Goal: Task Accomplishment & Management: Manage account settings

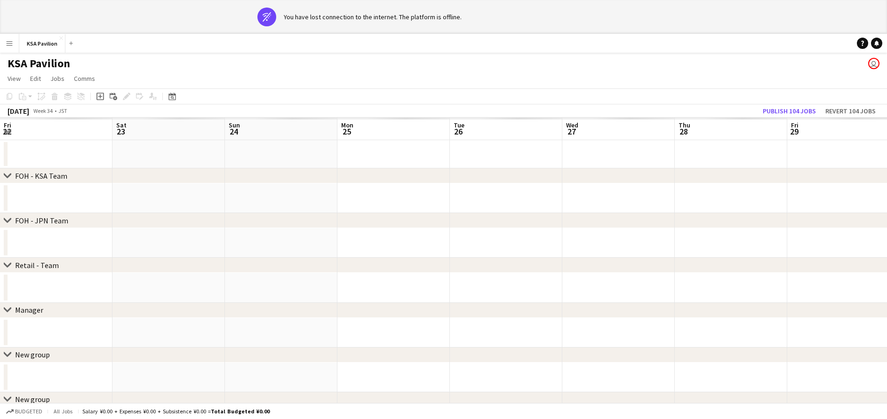
scroll to position [0, 239]
drag, startPoint x: 178, startPoint y: 254, endPoint x: 193, endPoint y: 289, distance: 38.1
click at [193, 289] on app-calendar-viewport "Fri 22 Sat 23 Sun 24 Mon 25 Tue 26 Wed 27 Thu 28 Fri 29 Sat 30 Sun 31 Mon 1 Tue…" at bounding box center [443, 278] width 887 height 320
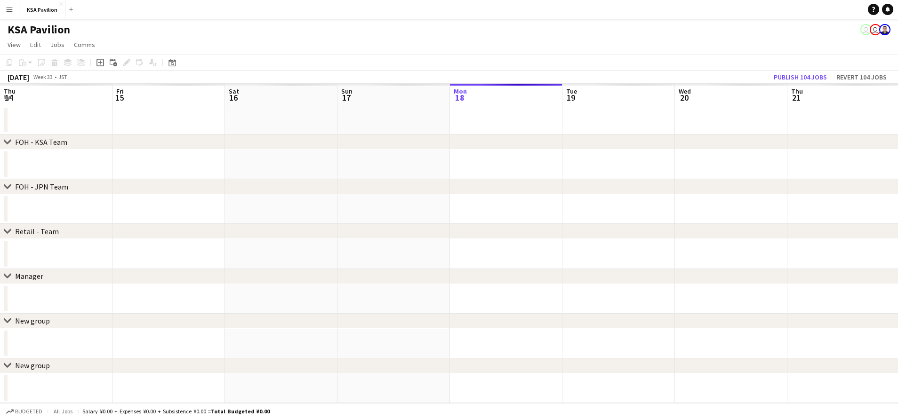
scroll to position [0, 224]
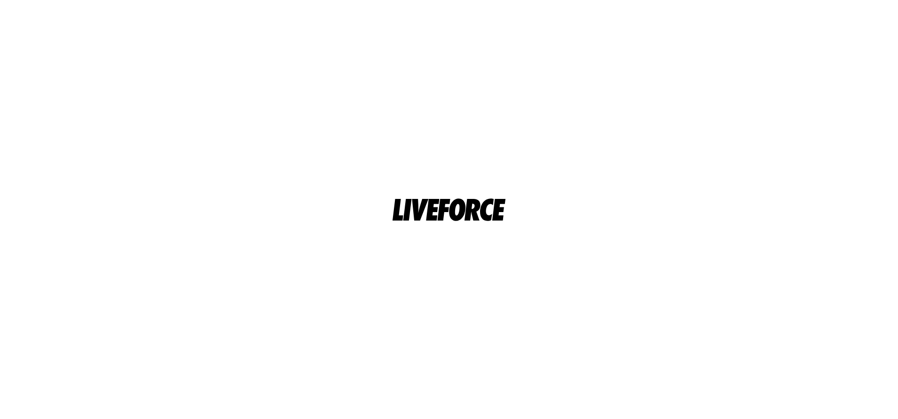
click at [454, 135] on html at bounding box center [449, 209] width 898 height 419
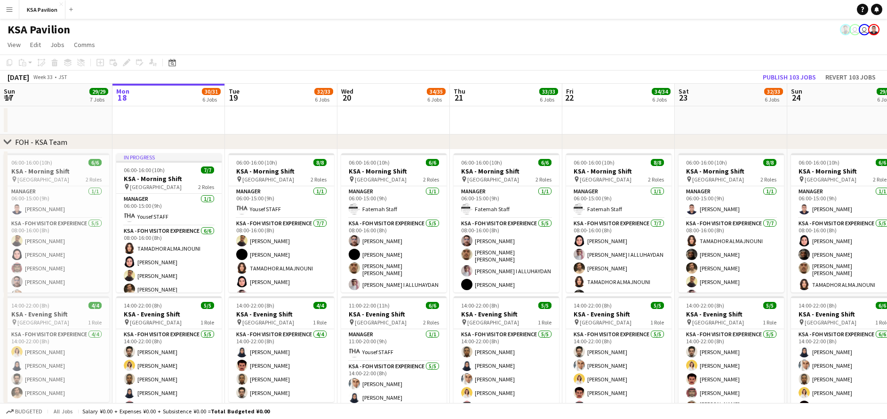
click at [7, 8] on app-icon "Menu" at bounding box center [10, 10] width 8 height 8
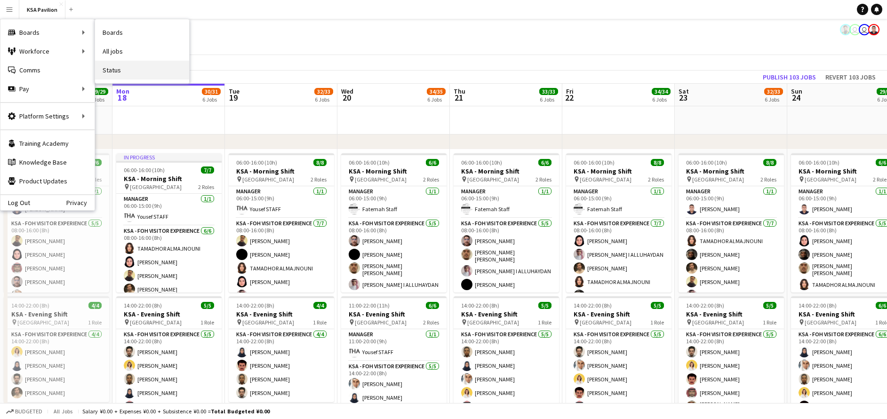
click at [146, 72] on link "Status" at bounding box center [142, 70] width 94 height 19
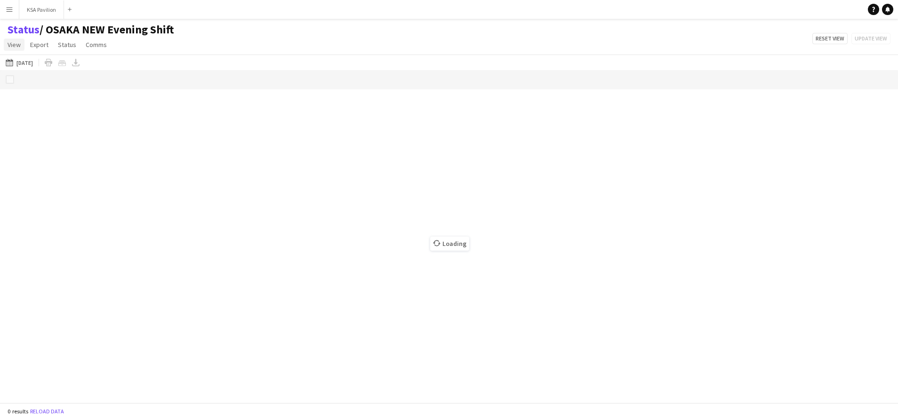
click at [15, 42] on span "View" at bounding box center [14, 44] width 13 height 8
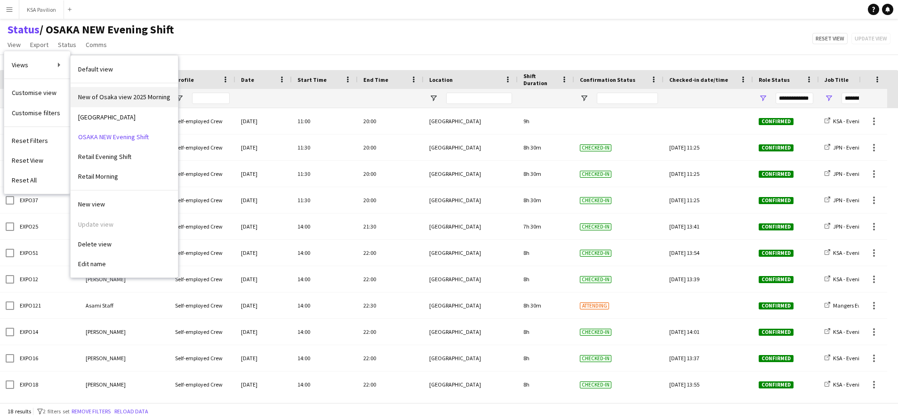
click at [128, 98] on span "New of Osaka view 2025 Morning" at bounding box center [124, 97] width 92 height 8
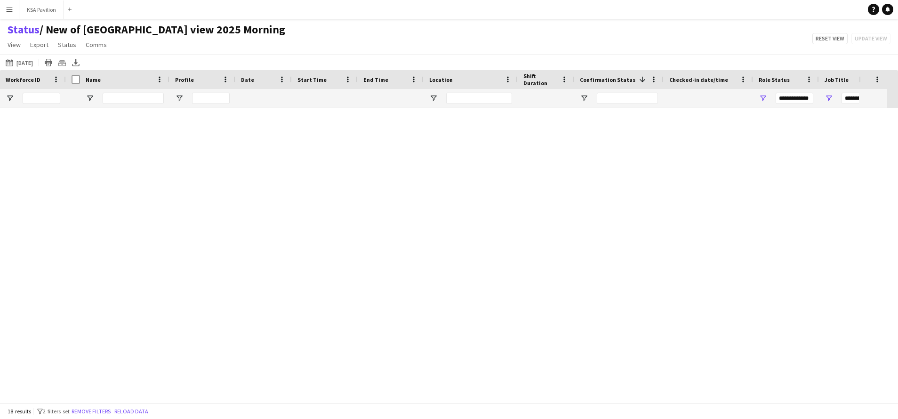
type input "**********"
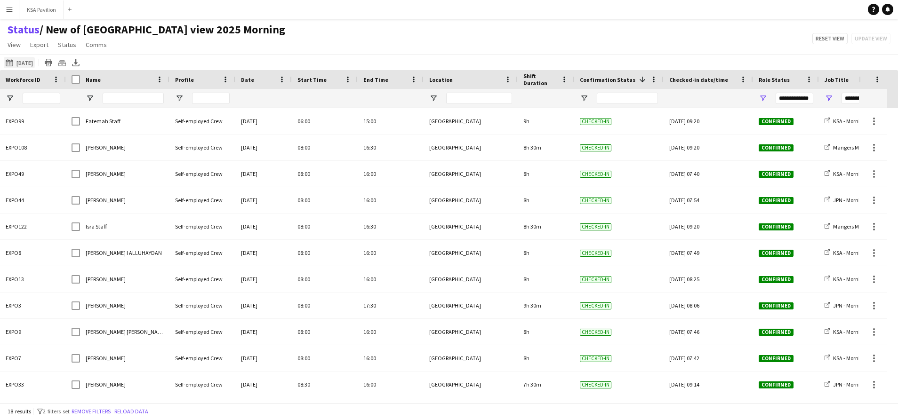
click at [25, 61] on button "[DATE] to [DATE] [DATE]" at bounding box center [19, 62] width 31 height 11
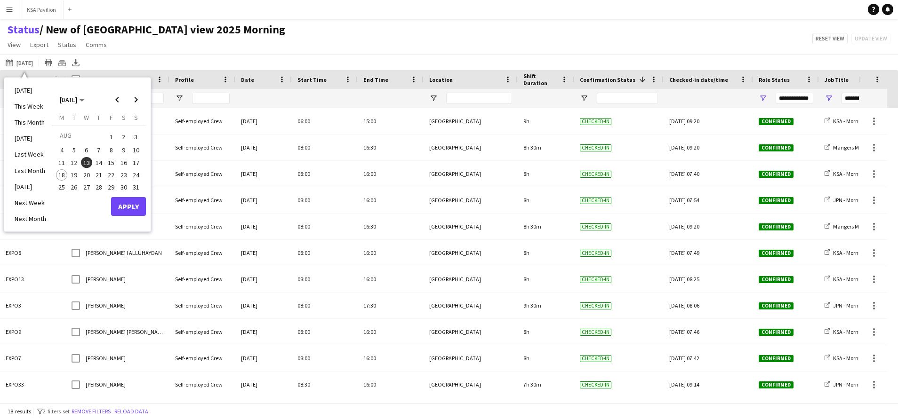
click at [63, 174] on span "18" at bounding box center [61, 174] width 11 height 11
click at [126, 207] on button "Apply" at bounding box center [128, 206] width 35 height 19
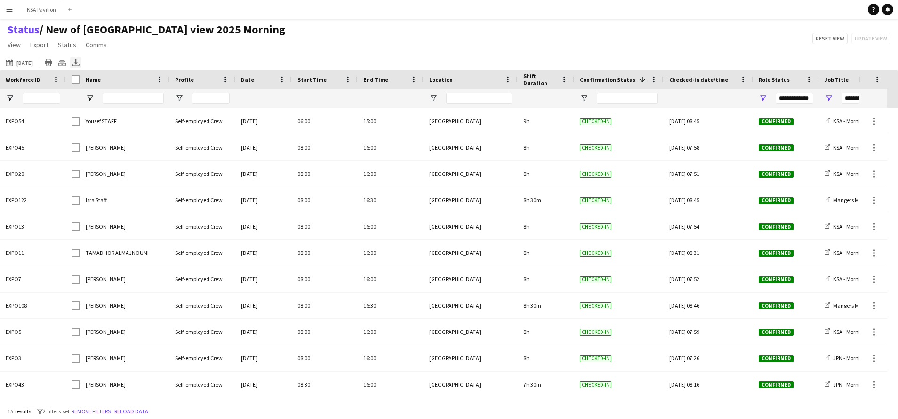
click at [76, 62] on icon at bounding box center [76, 62] width 4 height 6
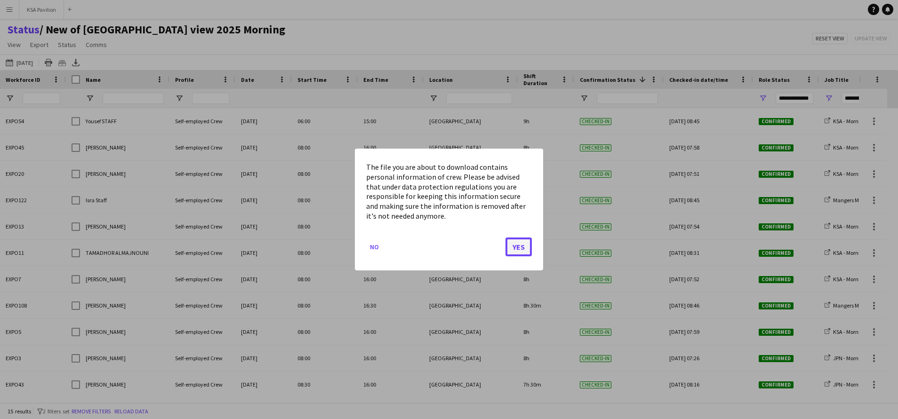
click at [519, 249] on button "Yes" at bounding box center [519, 247] width 26 height 19
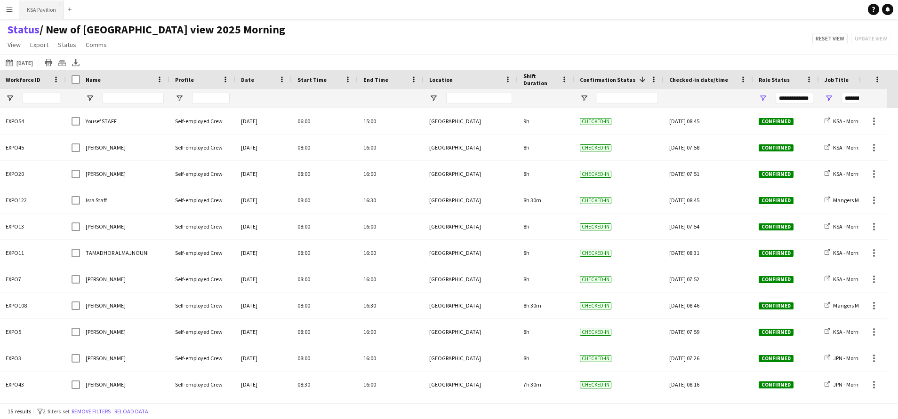
click at [47, 9] on button "KSA Pavilion Close" at bounding box center [41, 9] width 45 height 18
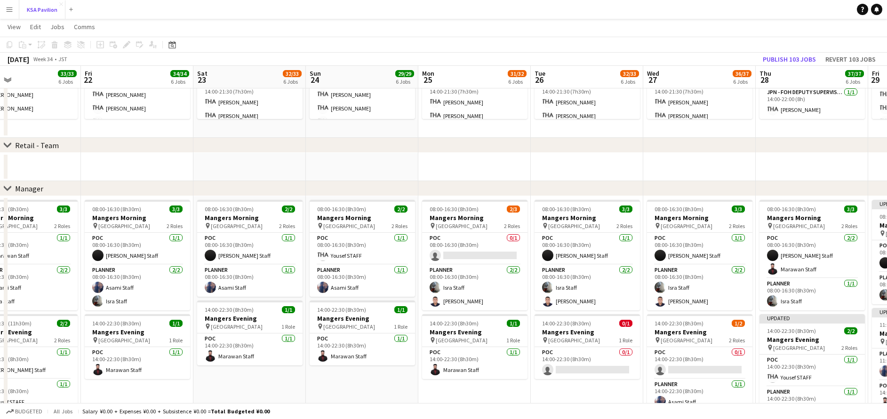
scroll to position [687, 0]
click at [585, 240] on app-card-role "POC [DATE] 08:00-16:30 (8h30m) [PERSON_NAME]" at bounding box center [587, 248] width 105 height 32
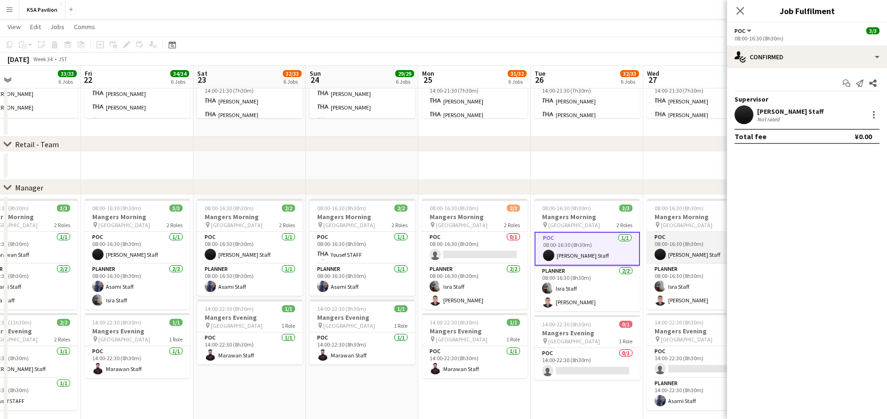
click at [658, 244] on app-card-role "POC [DATE] 08:00-16:30 (8h30m) [PERSON_NAME]" at bounding box center [699, 248] width 105 height 32
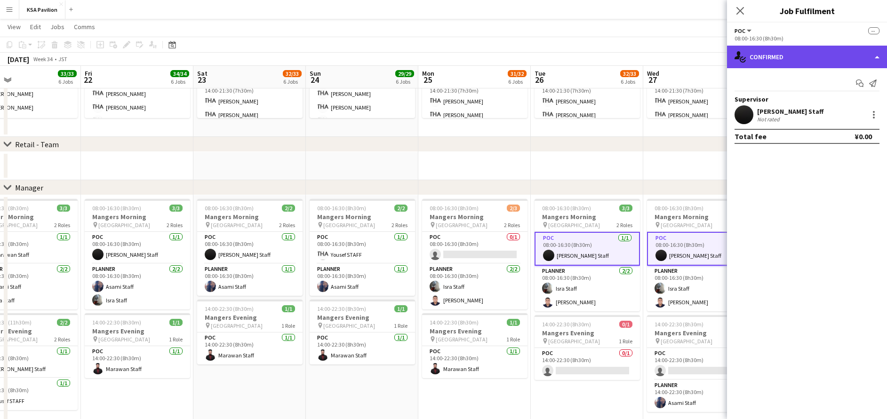
click at [777, 56] on div "single-neutral-actions-check-2 Confirmed" at bounding box center [807, 57] width 160 height 23
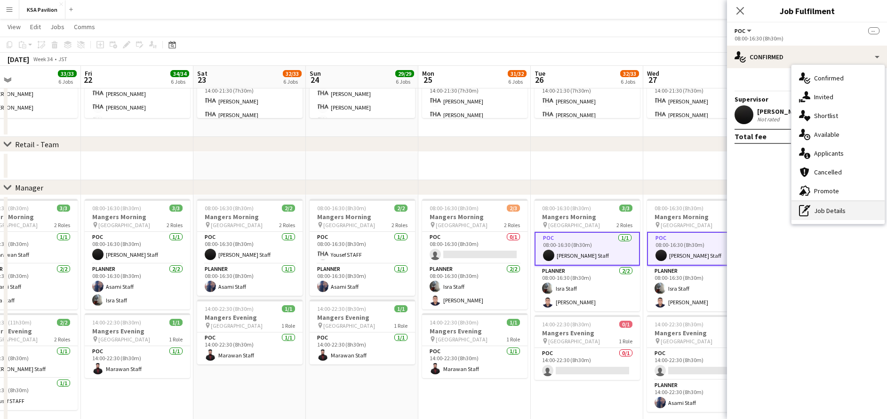
click at [835, 215] on div "pen-write Job Details" at bounding box center [838, 210] width 93 height 19
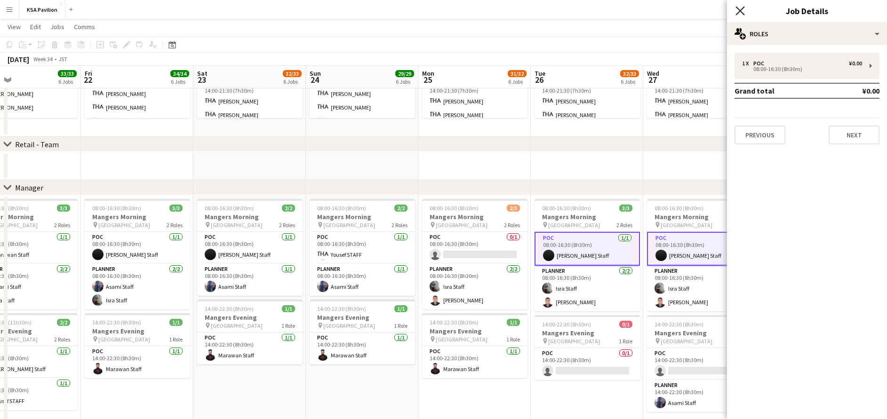
click at [739, 10] on icon "Close pop-in" at bounding box center [740, 10] width 9 height 9
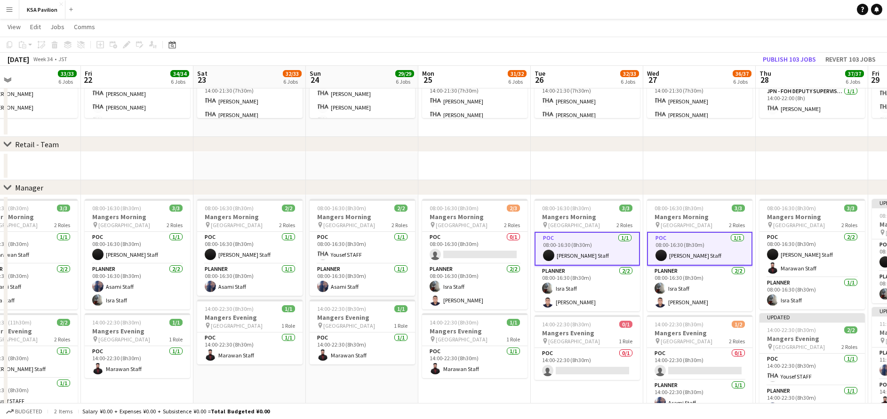
click at [625, 248] on app-card-role "POC [DATE] 08:00-16:30 (8h30m) [PERSON_NAME]" at bounding box center [587, 249] width 105 height 34
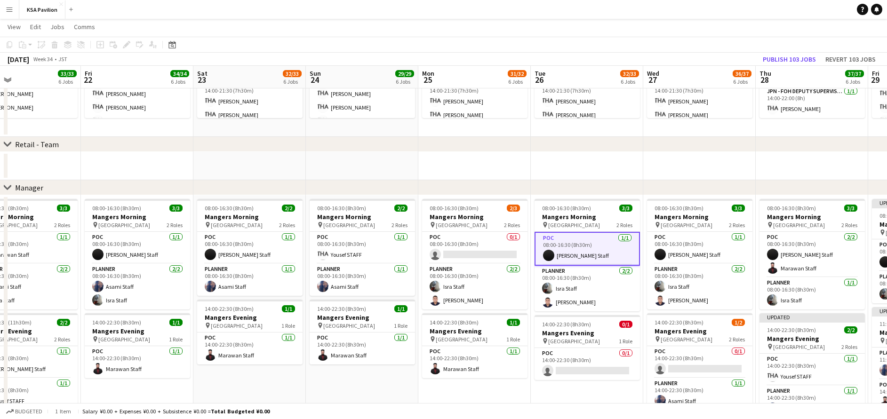
click at [570, 245] on app-card-role "POC [DATE] 08:00-16:30 (8h30m) [PERSON_NAME]" at bounding box center [587, 249] width 105 height 34
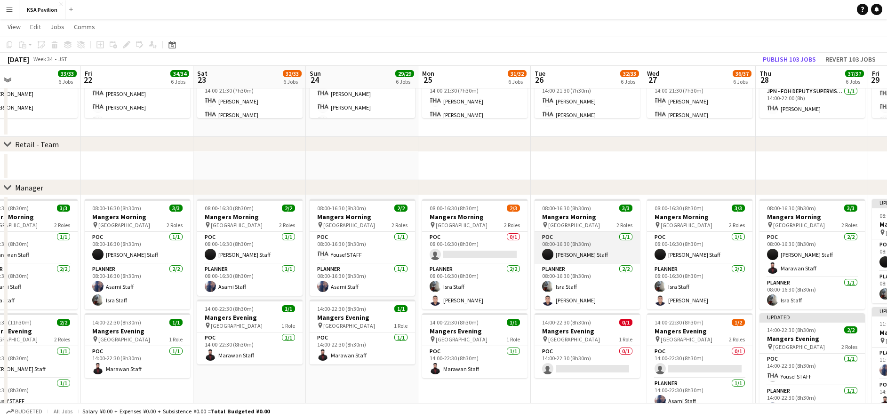
click at [570, 245] on app-card-role "POC [DATE] 08:00-16:30 (8h30m) [PERSON_NAME]" at bounding box center [587, 248] width 105 height 32
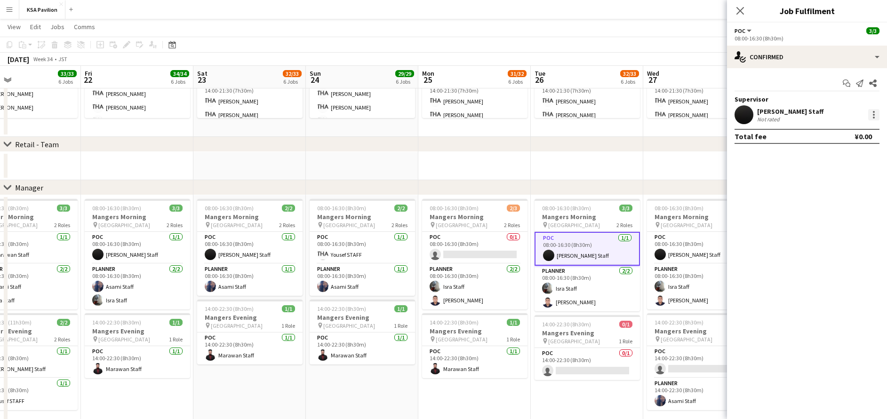
click at [876, 113] on div at bounding box center [873, 114] width 11 height 11
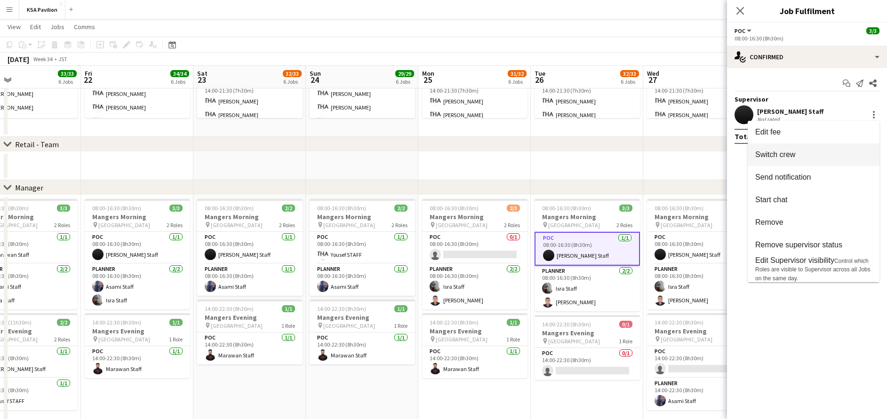
click at [804, 158] on span "Switch crew" at bounding box center [814, 155] width 117 height 8
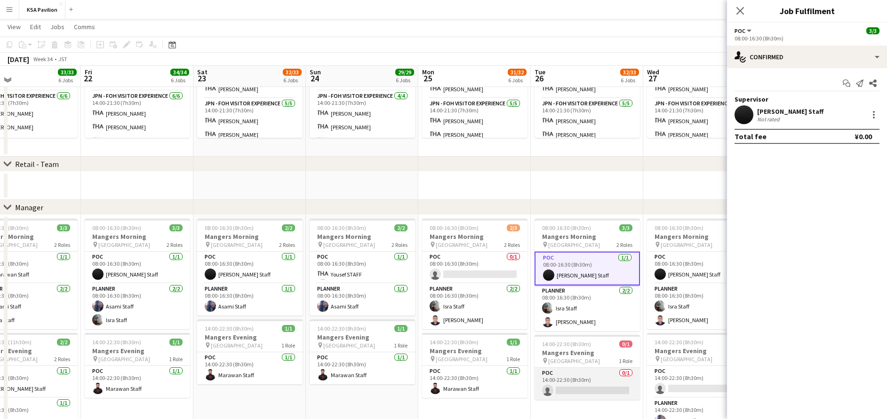
click at [596, 388] on app-card-role "POC 0/1 14:00-22:30 (8h30m) single-neutral-actions" at bounding box center [587, 384] width 105 height 32
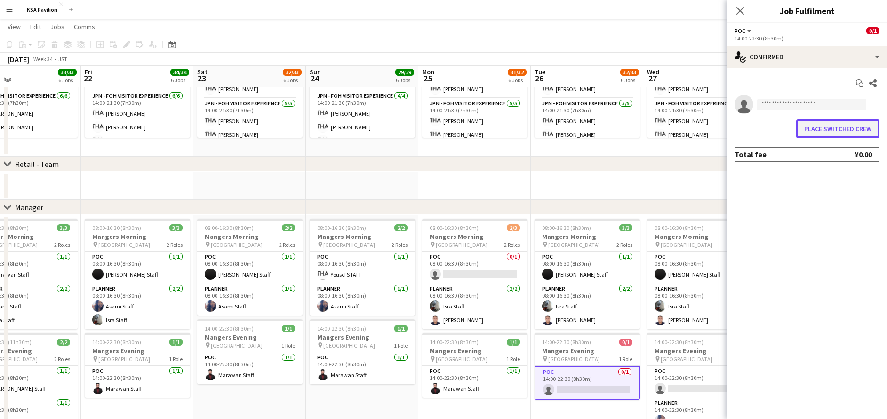
click at [832, 129] on button "Place switched crew" at bounding box center [837, 129] width 83 height 19
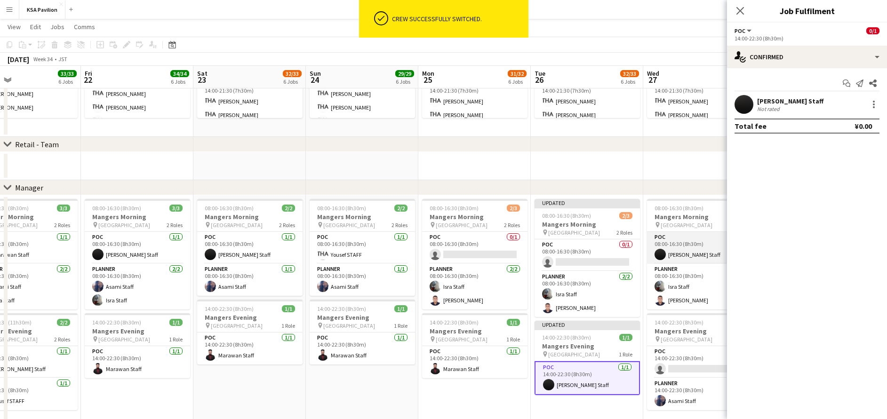
click at [683, 254] on app-card-role "POC [DATE] 08:00-16:30 (8h30m) [PERSON_NAME]" at bounding box center [699, 248] width 105 height 32
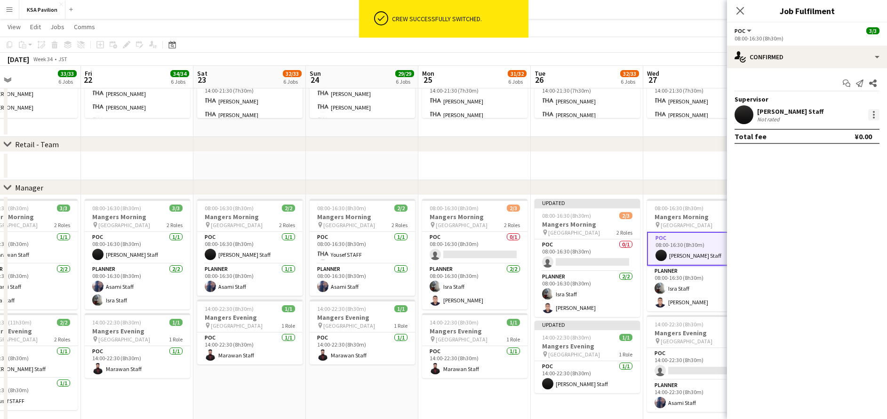
click at [870, 113] on div at bounding box center [873, 114] width 11 height 11
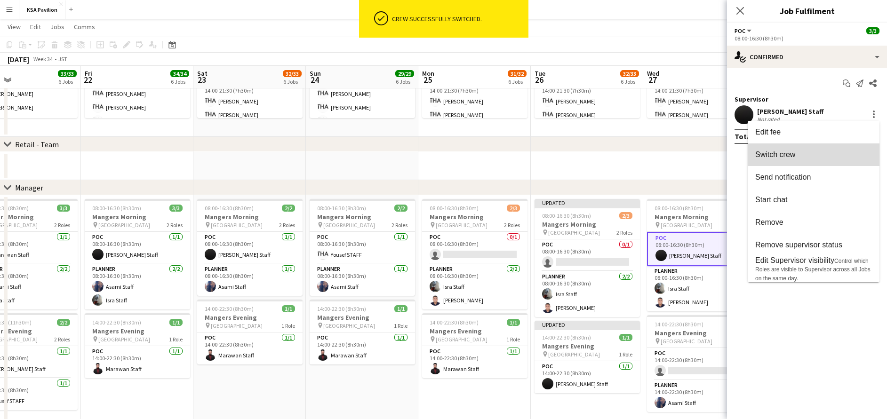
click at [844, 157] on span "Switch crew" at bounding box center [814, 155] width 117 height 8
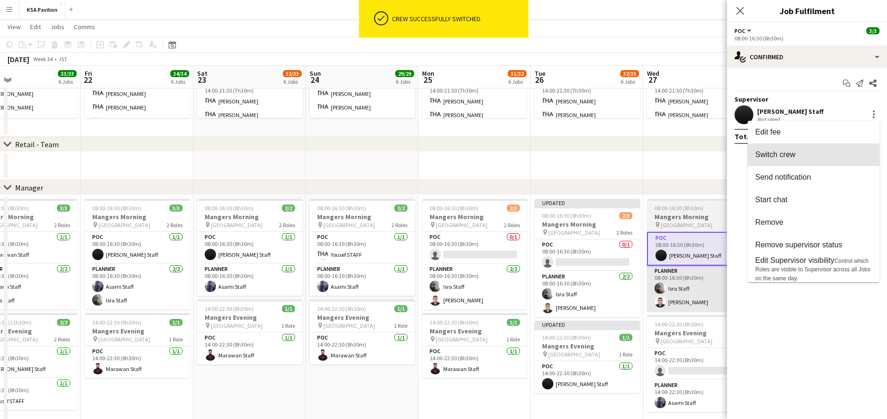
scroll to position [707, 0]
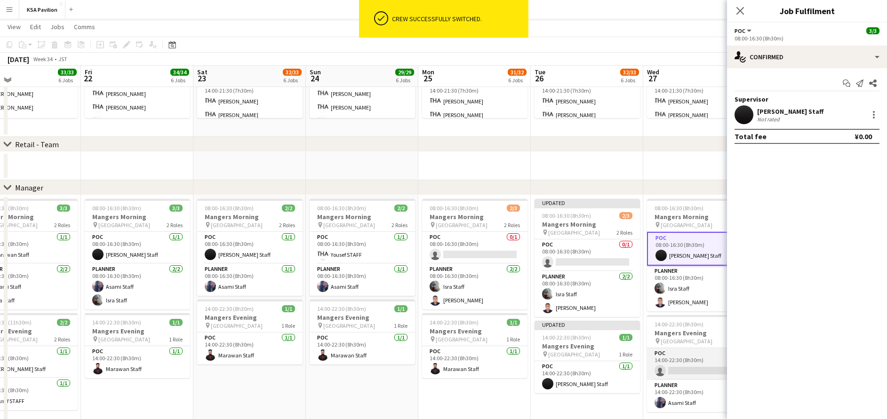
click at [683, 370] on app-card-role "POC 0/1 14:00-22:30 (8h30m) single-neutral-actions" at bounding box center [699, 364] width 105 height 32
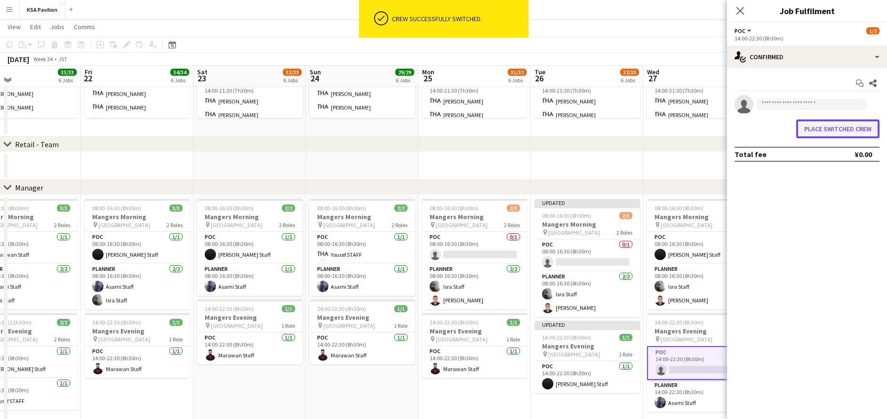
click at [832, 133] on button "Place switched crew" at bounding box center [837, 129] width 83 height 19
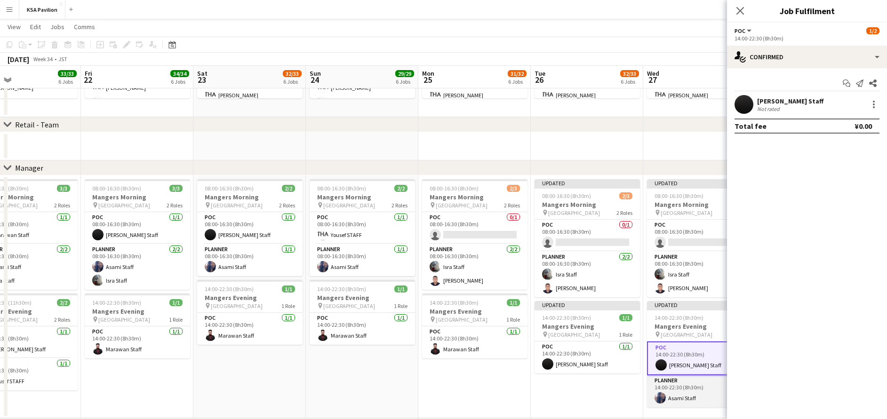
click at [686, 391] on app-card-role "Planner [DATE] 14:00-22:30 (8h30m) Asami Staff" at bounding box center [699, 392] width 105 height 32
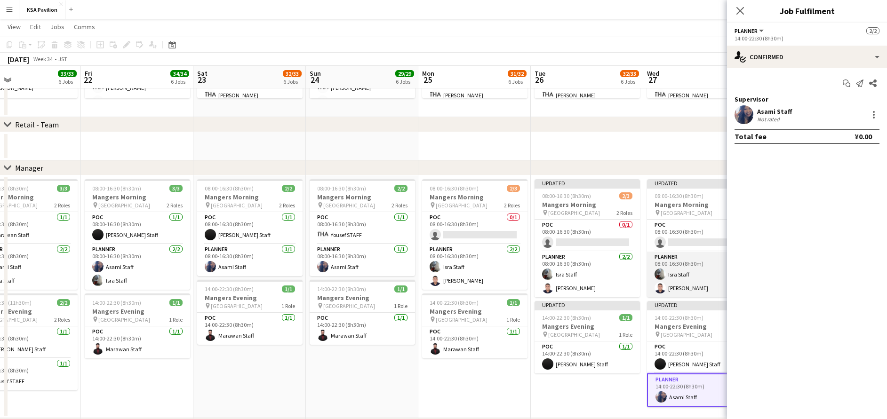
click at [686, 274] on app-card-role "Planner [DATE] 08:00-16:30 (8h30m) Isra Staff [PERSON_NAME]" at bounding box center [699, 275] width 105 height 46
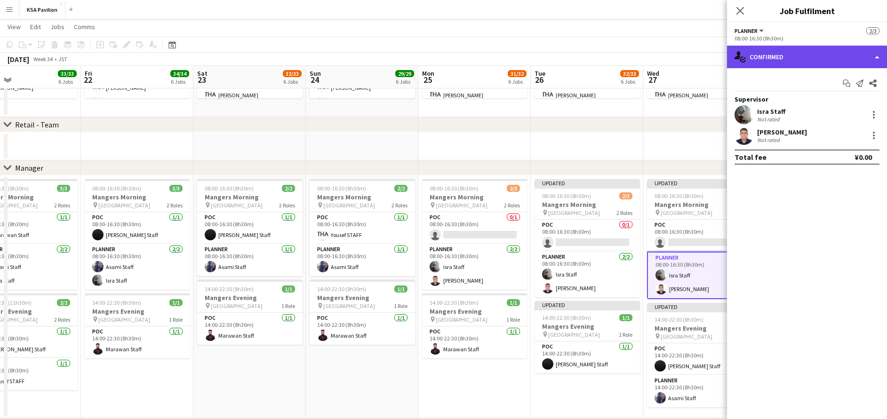
click at [778, 55] on div "single-neutral-actions-check-2 Confirmed" at bounding box center [807, 57] width 160 height 23
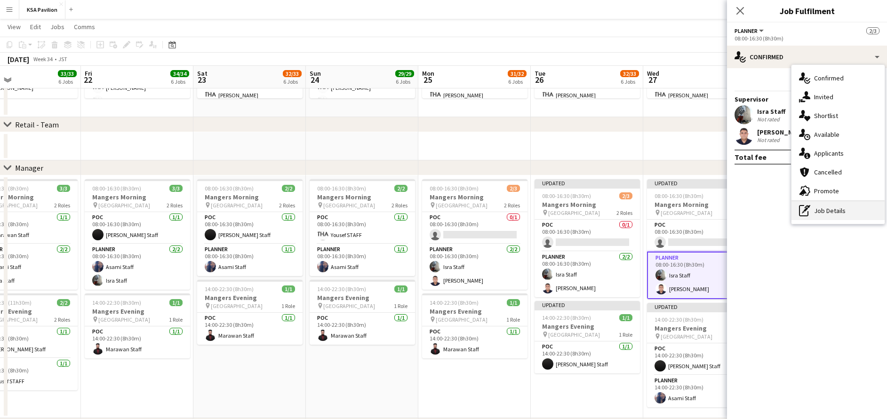
click at [822, 217] on div "pen-write Job Details" at bounding box center [838, 210] width 93 height 19
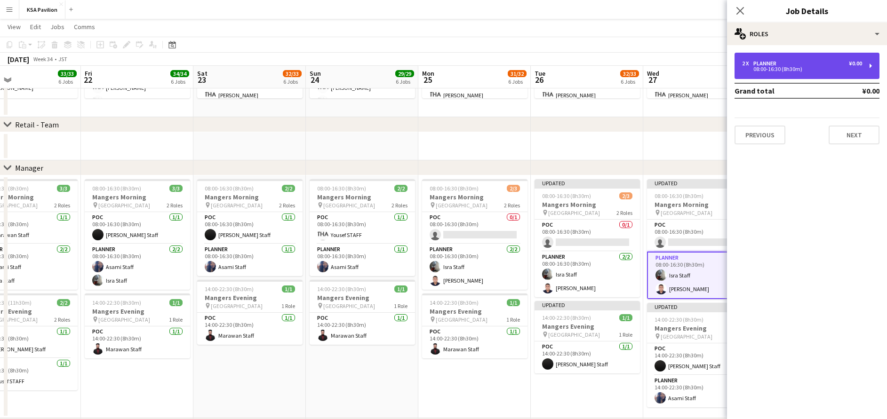
click at [804, 72] on div "2 x Planner ¥0.00 08:00-16:30 (8h30m)" at bounding box center [807, 66] width 145 height 26
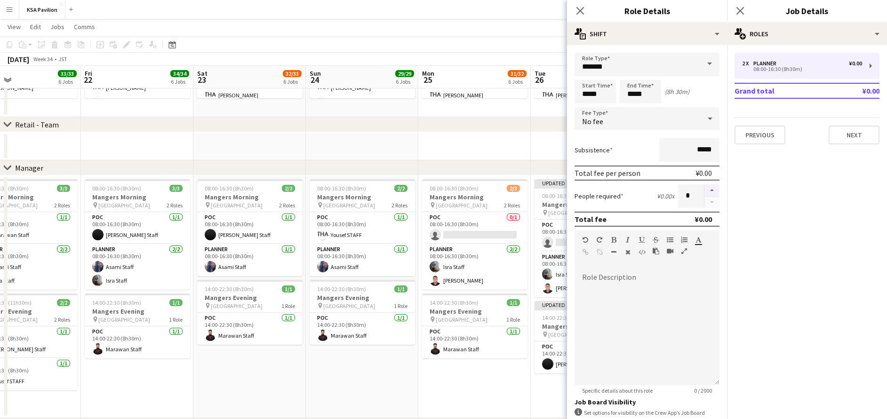
click at [705, 189] on button "button" at bounding box center [712, 191] width 15 height 12
type input "*"
click at [740, 13] on icon "Close pop-in" at bounding box center [740, 10] width 9 height 9
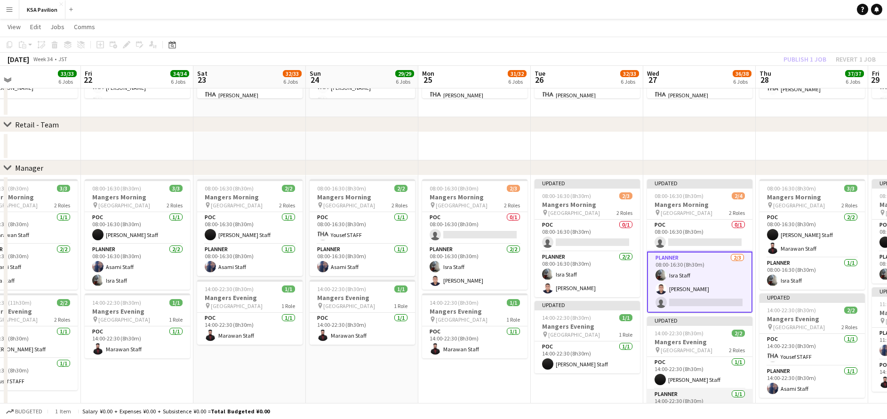
click at [703, 393] on app-card-role "Planner [DATE] 14:00-22:30 (8h30m) Asami Staff" at bounding box center [699, 405] width 105 height 32
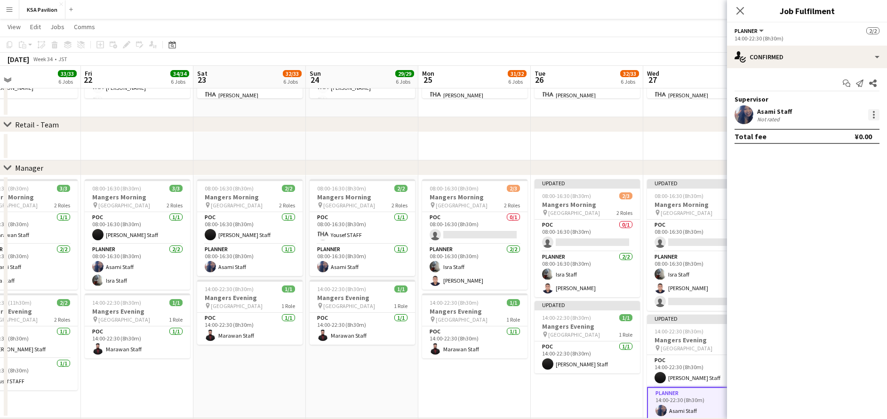
click at [876, 116] on div at bounding box center [873, 114] width 11 height 11
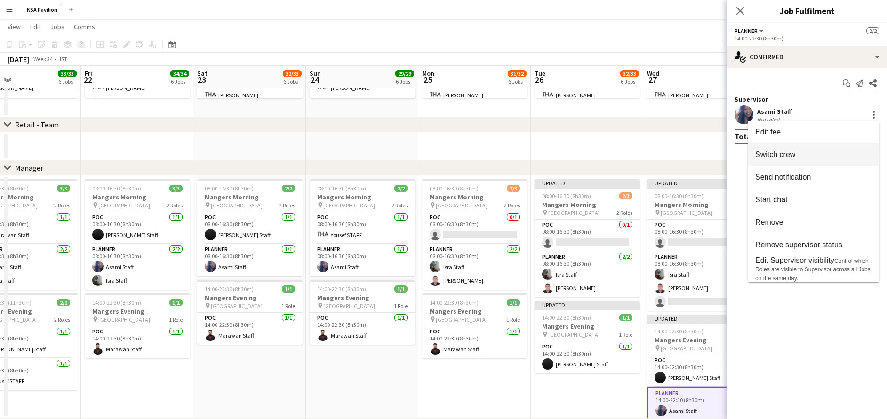
click at [848, 160] on button "Switch crew" at bounding box center [814, 155] width 132 height 23
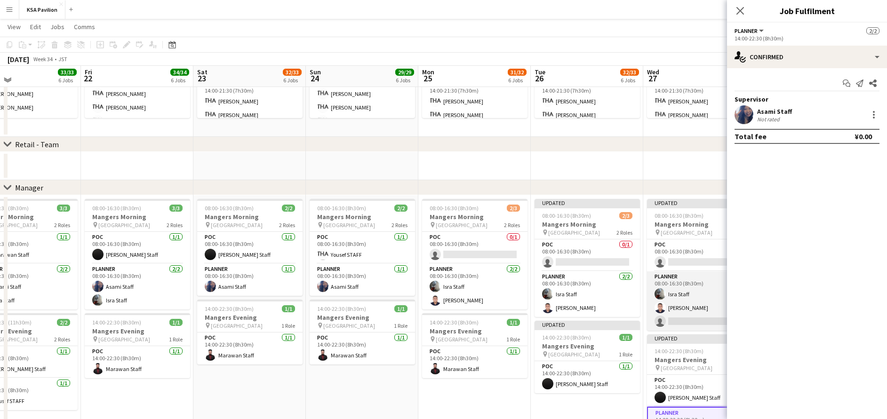
click at [688, 312] on app-card-role "Planner [DATE] 08:00-16:30 (8h30m) Isra Staff [PERSON_NAME] single-neutral-acti…" at bounding box center [699, 301] width 105 height 59
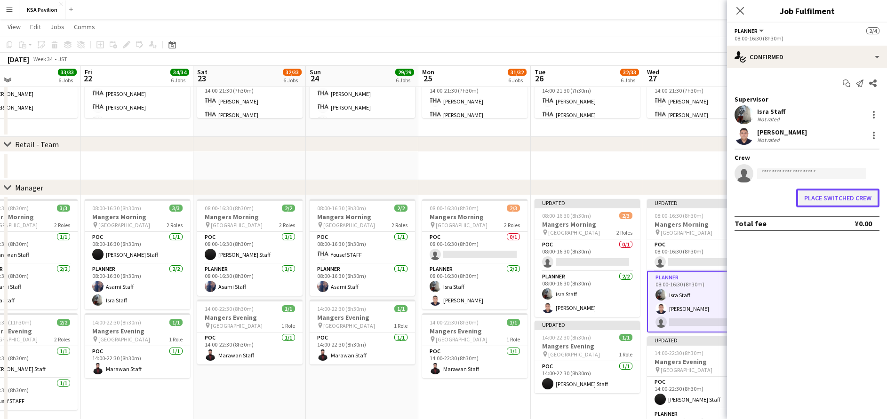
click at [821, 201] on button "Place switched crew" at bounding box center [837, 198] width 83 height 19
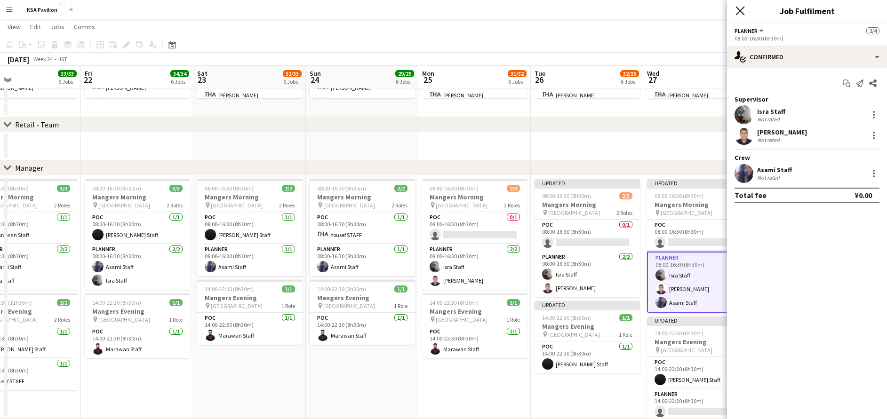
click at [737, 9] on icon "Close pop-in" at bounding box center [740, 10] width 9 height 9
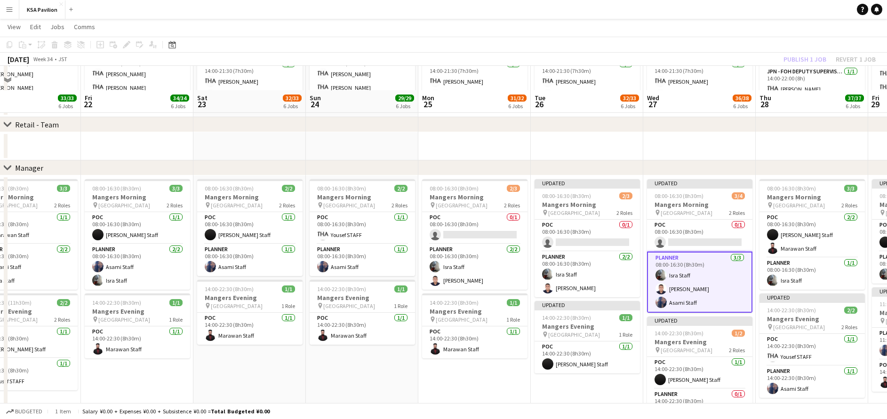
scroll to position [778, 0]
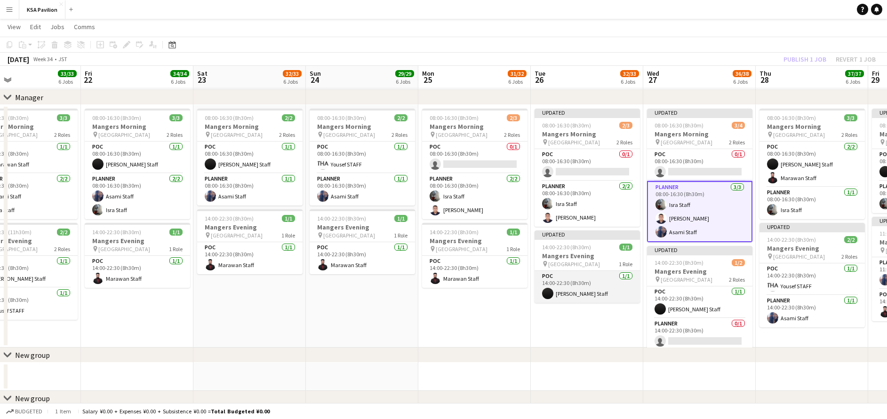
click at [595, 288] on app-card-role "POC [DATE] 14:00-22:30 (8h30m) [PERSON_NAME]" at bounding box center [587, 287] width 105 height 32
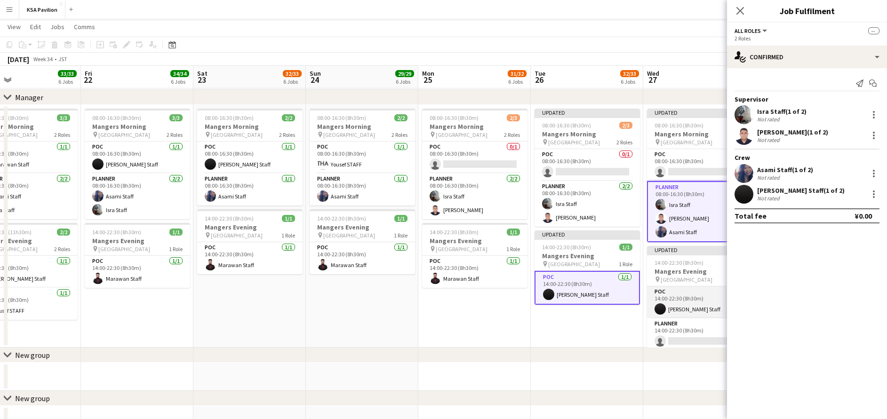
click at [666, 295] on app-card-role "POC [DATE] 14:00-22:30 (8h30m) [PERSON_NAME]" at bounding box center [699, 303] width 105 height 32
click at [590, 328] on app-date-cell "Updated 08:00-16:30 (8h30m) 2/3 Mangers Morning pin Osaka 2 Roles POC 0/1 08:00…" at bounding box center [587, 226] width 113 height 243
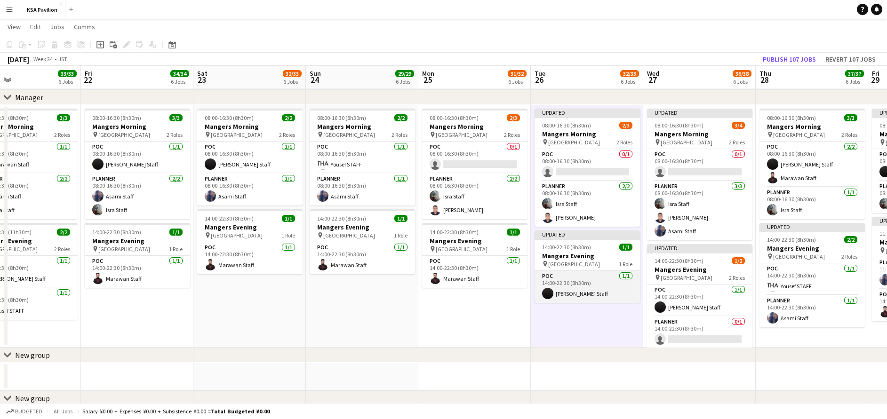
click at [591, 286] on app-card-role "POC [DATE] 14:00-22:30 (8h30m) [PERSON_NAME]" at bounding box center [587, 287] width 105 height 32
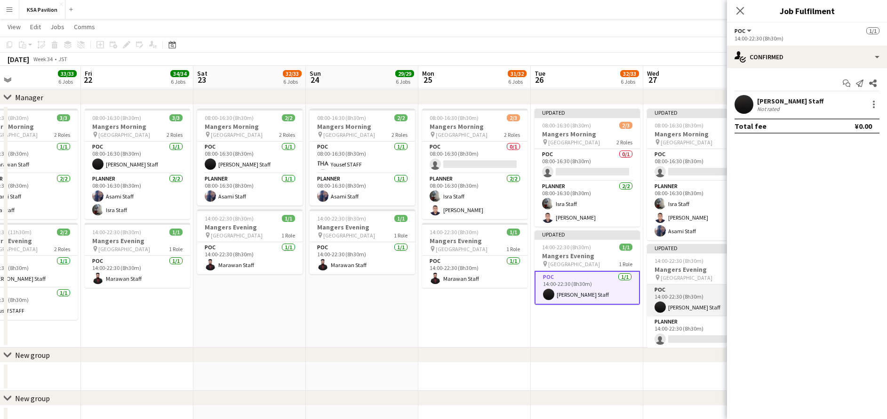
click at [698, 299] on app-card-role "POC [DATE] 14:00-22:30 (8h30m) [PERSON_NAME]" at bounding box center [699, 301] width 105 height 32
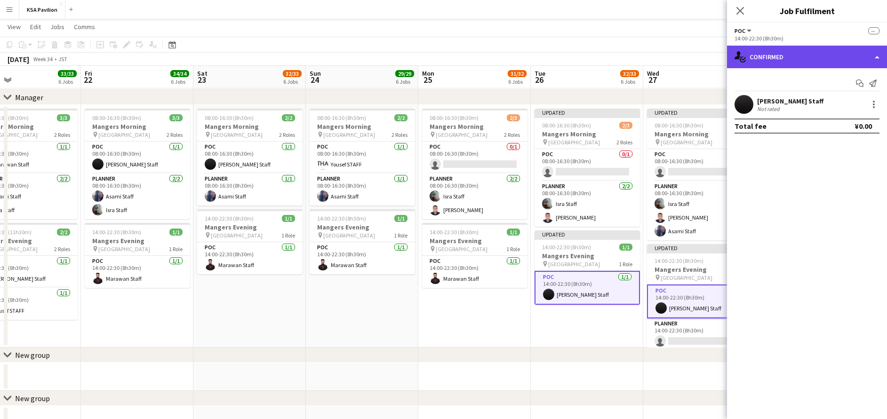
click at [826, 53] on div "single-neutral-actions-check-2 Confirmed" at bounding box center [807, 57] width 160 height 23
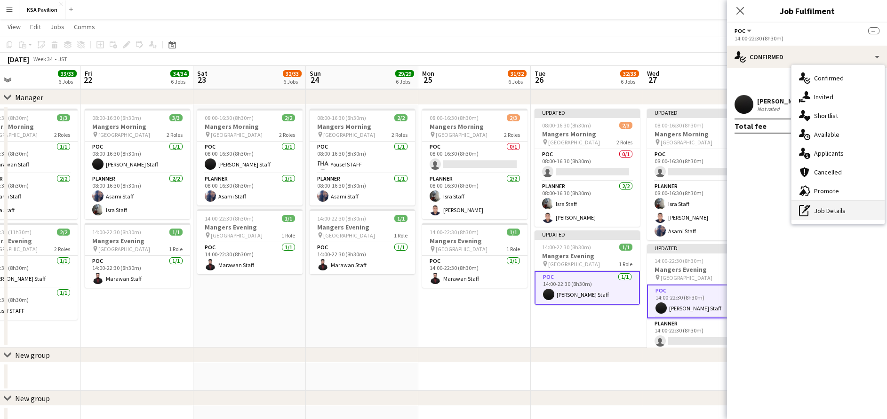
click at [823, 216] on div "pen-write Job Details" at bounding box center [838, 210] width 93 height 19
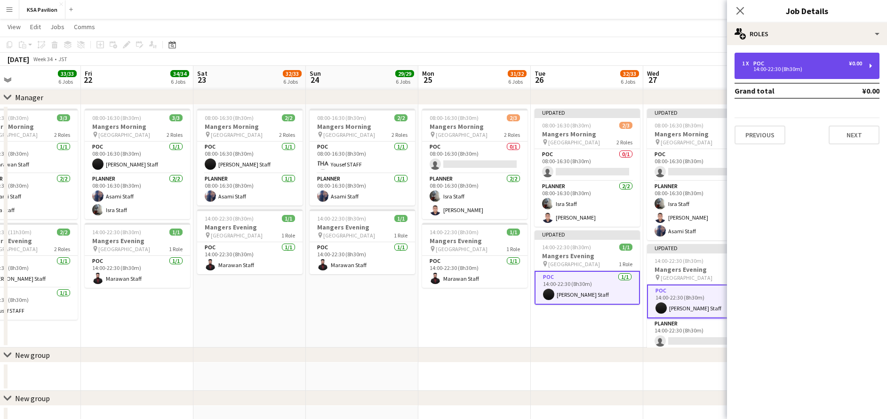
click at [792, 72] on div "14:00-22:30 (8h30m)" at bounding box center [802, 69] width 120 height 5
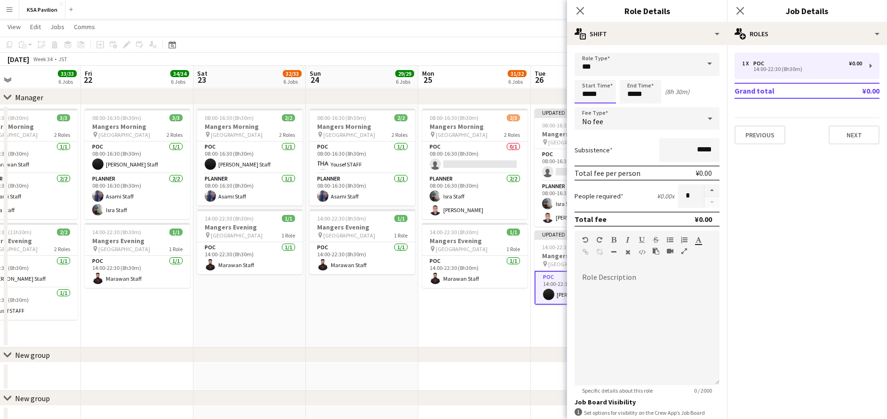
click at [595, 86] on input "*****" at bounding box center [595, 92] width 41 height 24
click at [586, 104] on div at bounding box center [586, 108] width 19 height 9
click at [607, 74] on div at bounding box center [604, 75] width 19 height 9
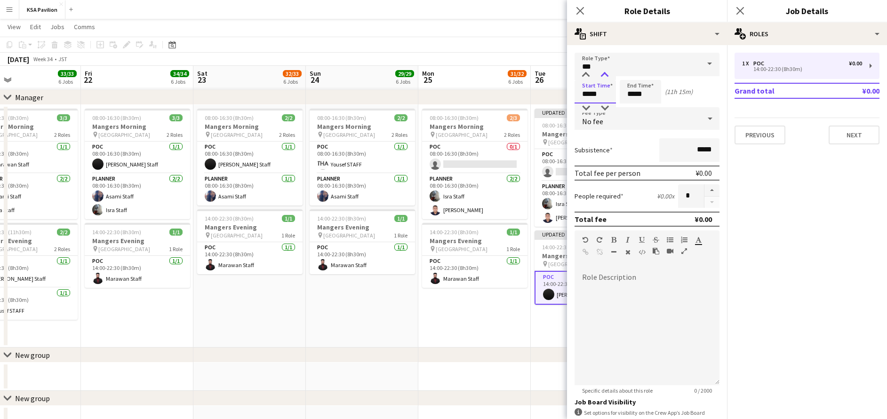
type input "*****"
click at [606, 76] on div at bounding box center [604, 75] width 19 height 9
click at [651, 94] on input "*****" at bounding box center [640, 92] width 41 height 24
click at [631, 108] on div at bounding box center [631, 108] width 19 height 9
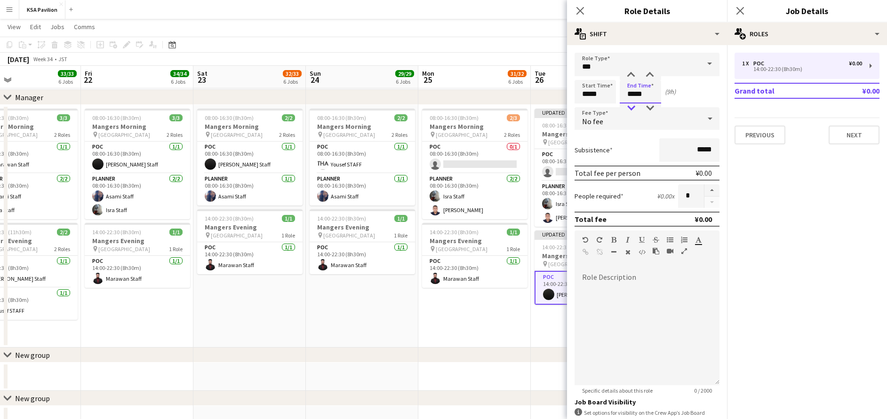
type input "*****"
click at [631, 108] on div at bounding box center [631, 108] width 19 height 9
click at [743, 14] on icon at bounding box center [740, 10] width 9 height 9
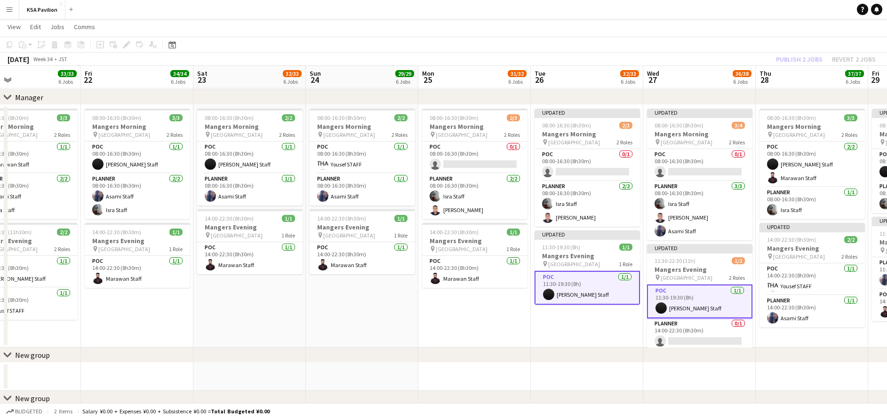
drag, startPoint x: 743, startPoint y: 14, endPoint x: 561, endPoint y: 358, distance: 389.6
click at [561, 358] on div "chevron-right New group" at bounding box center [443, 355] width 887 height 15
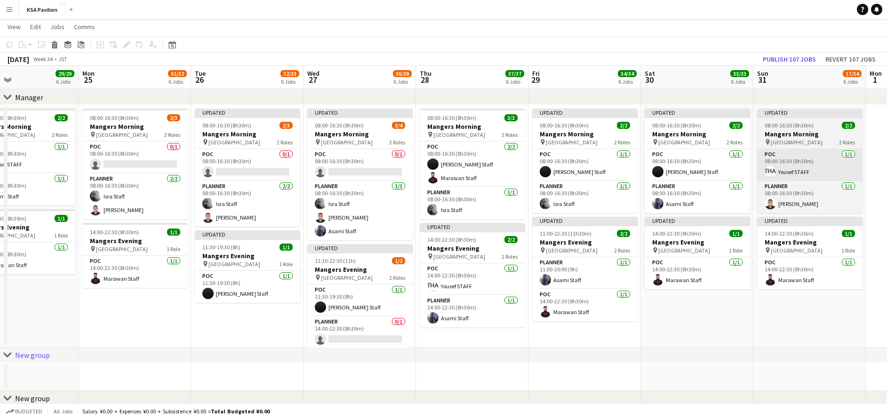
scroll to position [0, 372]
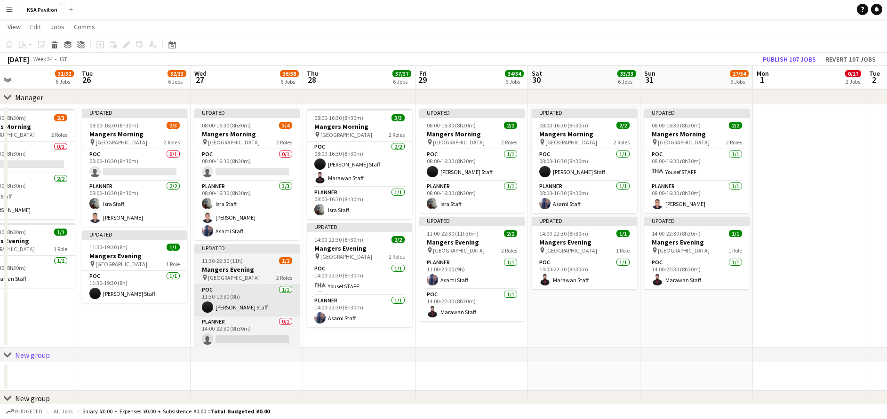
drag, startPoint x: 282, startPoint y: 305, endPoint x: 276, endPoint y: 304, distance: 6.7
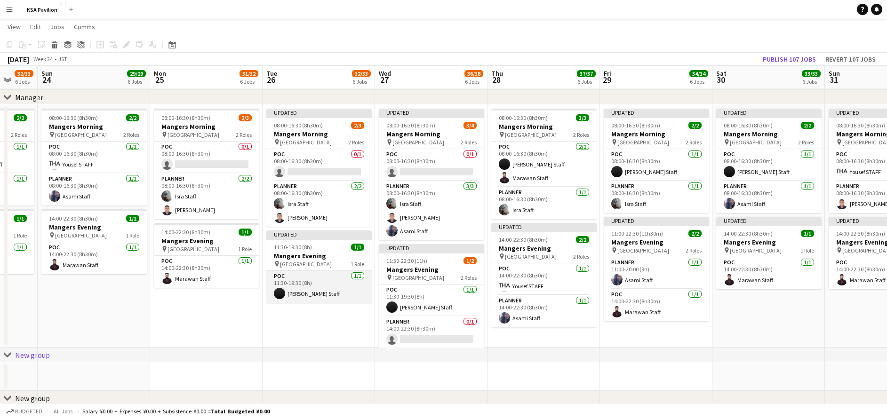
scroll to position [0, 299]
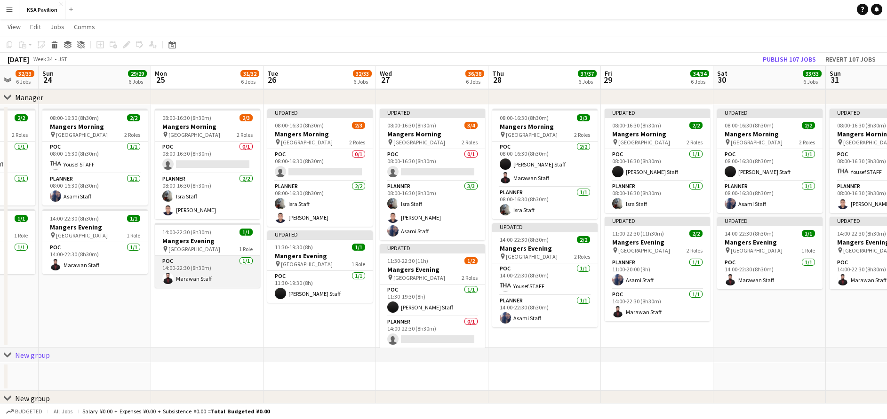
click at [221, 278] on app-card-role "POC [DATE] 14:00-22:30 (8h30m) Marawan Staff" at bounding box center [207, 272] width 105 height 32
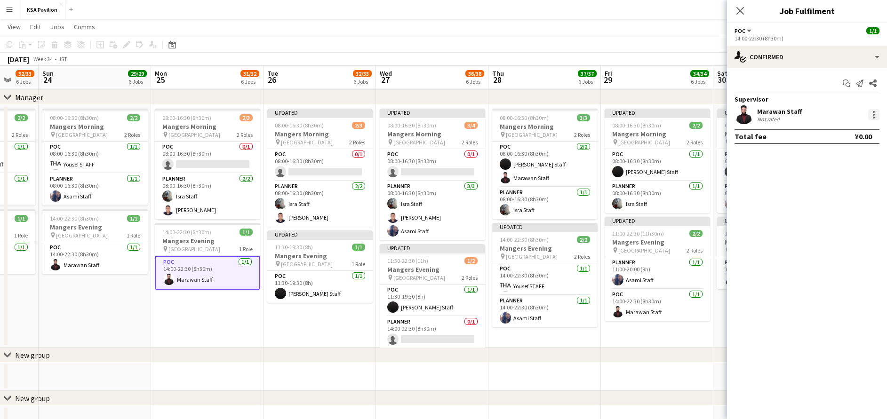
click at [878, 118] on div at bounding box center [873, 114] width 11 height 11
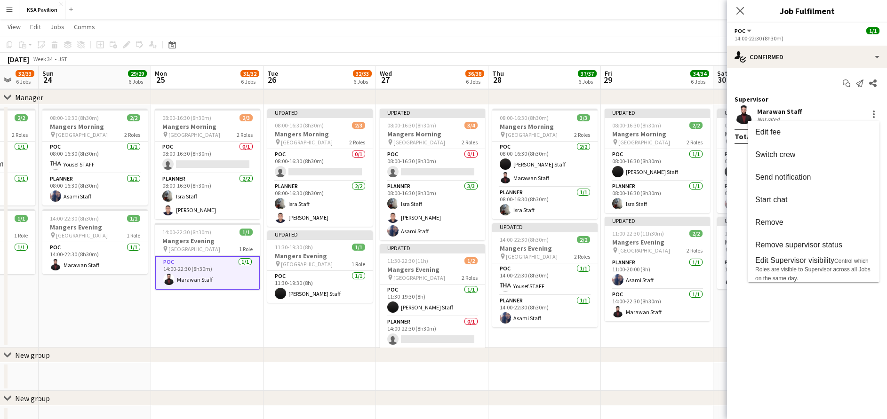
click at [788, 49] on div at bounding box center [443, 209] width 887 height 419
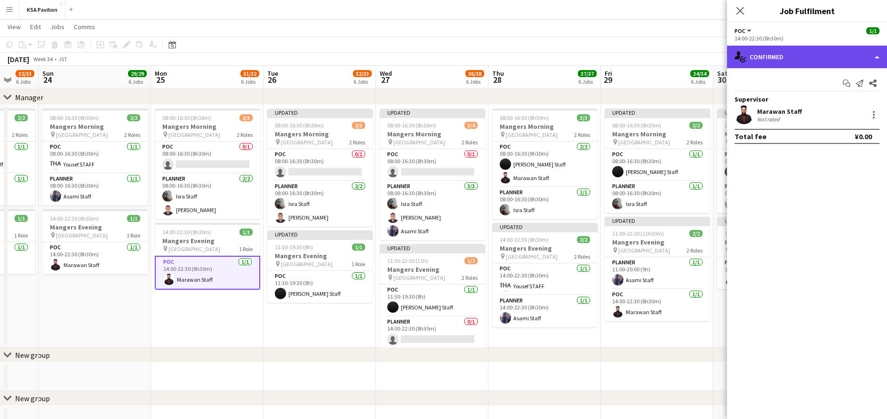
click at [789, 59] on div "single-neutral-actions-check-2 Confirmed" at bounding box center [807, 57] width 160 height 23
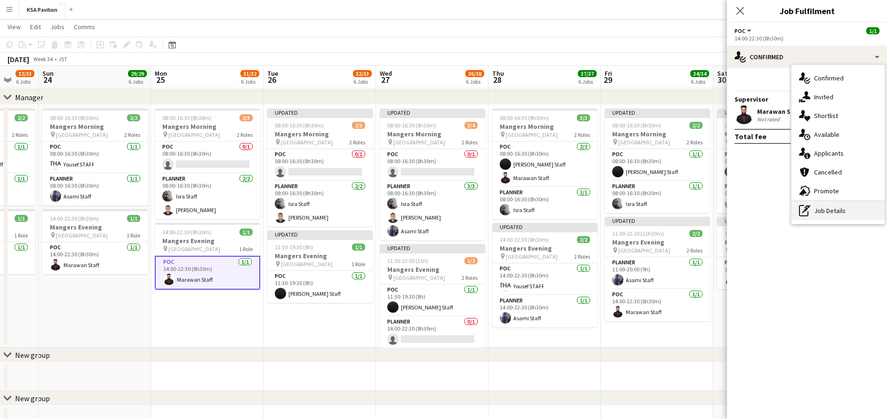
click at [807, 214] on icon "pen-write" at bounding box center [804, 210] width 11 height 11
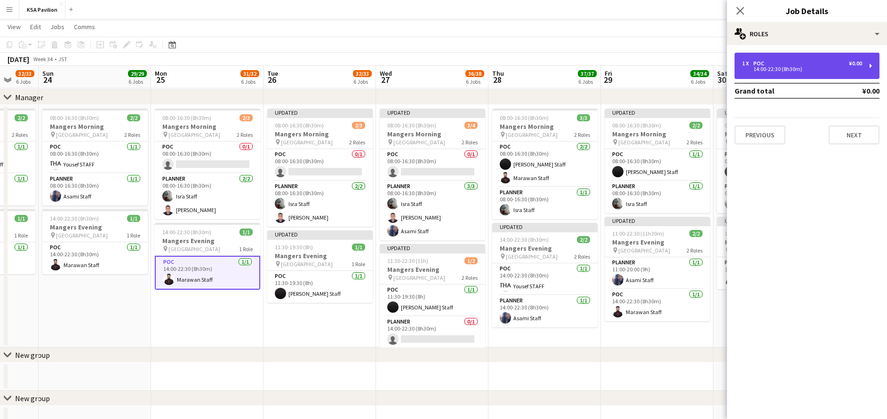
click at [787, 67] on div "14:00-22:30 (8h30m)" at bounding box center [802, 69] width 120 height 5
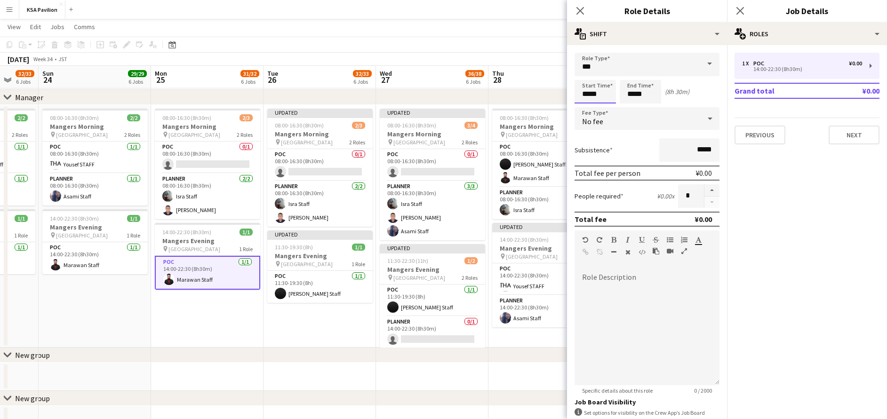
click at [597, 88] on input "*****" at bounding box center [595, 92] width 41 height 24
click at [583, 108] on div at bounding box center [586, 108] width 19 height 9
click at [603, 73] on div at bounding box center [604, 75] width 19 height 9
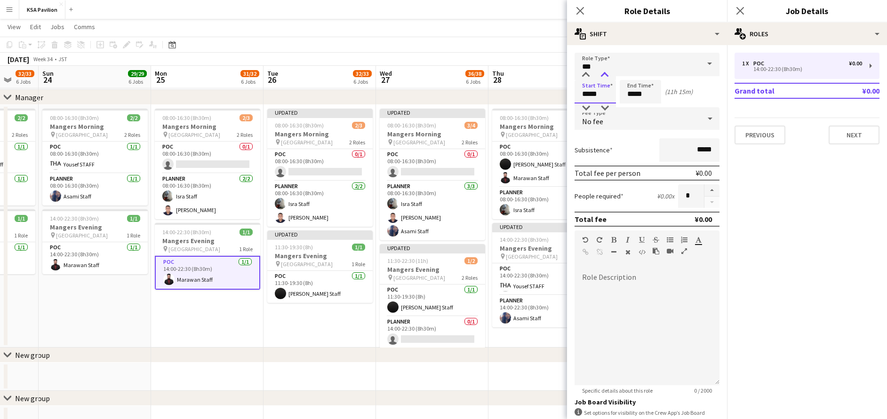
type input "*****"
click at [603, 73] on div at bounding box center [604, 75] width 19 height 9
click at [638, 89] on input "*****" at bounding box center [640, 92] width 41 height 24
click at [631, 107] on div at bounding box center [631, 108] width 19 height 9
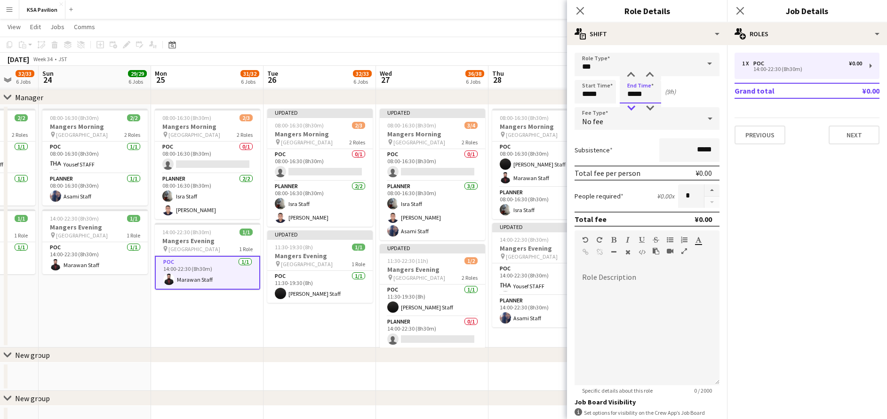
type input "*****"
click at [631, 107] on div at bounding box center [631, 108] width 19 height 9
click at [741, 11] on icon "Close pop-in" at bounding box center [740, 10] width 9 height 9
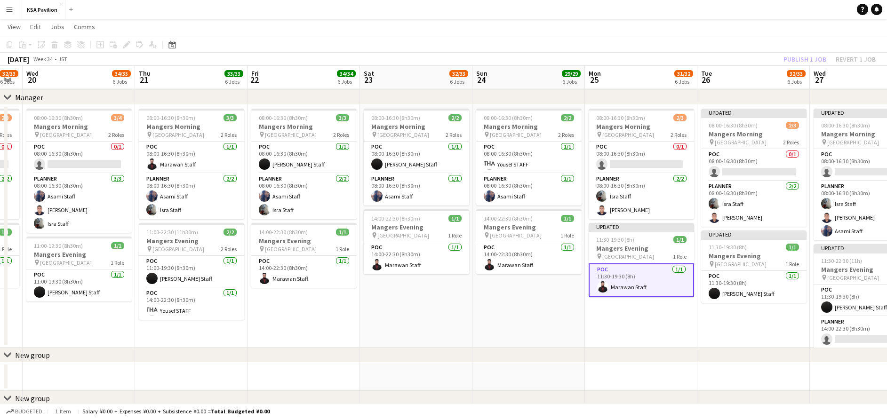
scroll to position [0, 286]
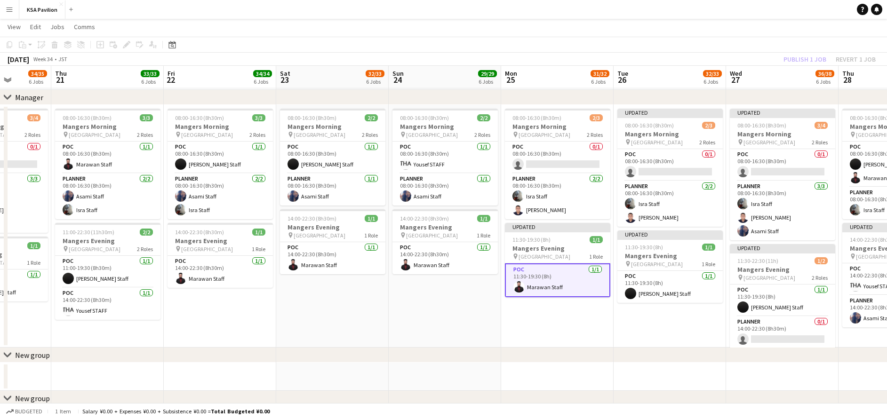
drag, startPoint x: 156, startPoint y: 320, endPoint x: 506, endPoint y: 300, distance: 350.8
click at [383, 306] on app-date-cell "08:00-16:30 (8h30m) 2/2 Mangers Morning pin Osaka 2 Roles POC [DATE] 08:00-16:3…" at bounding box center [332, 226] width 113 height 243
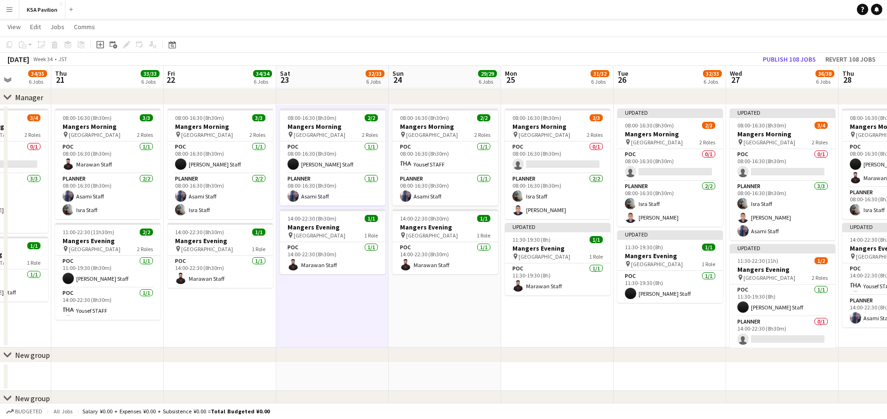
click at [427, 305] on app-date-cell "08:00-16:30 (8h30m) 2/2 Mangers Morning pin Osaka 2 Roles POC [DATE] 08:00-16:3…" at bounding box center [445, 226] width 113 height 243
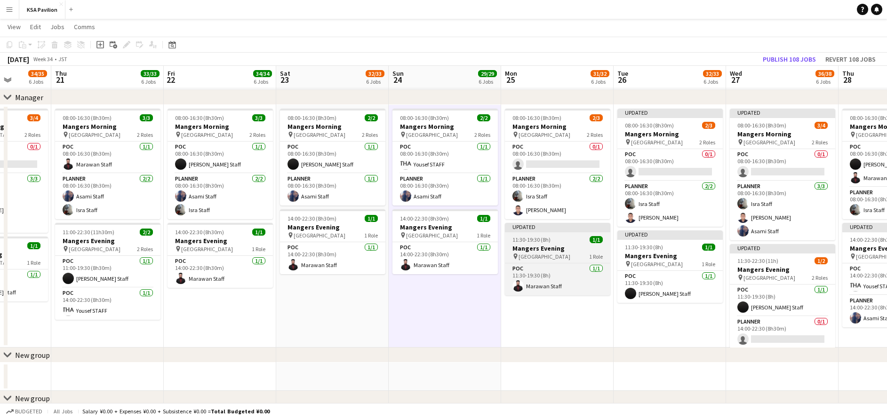
click at [539, 232] on div at bounding box center [557, 232] width 105 height 2
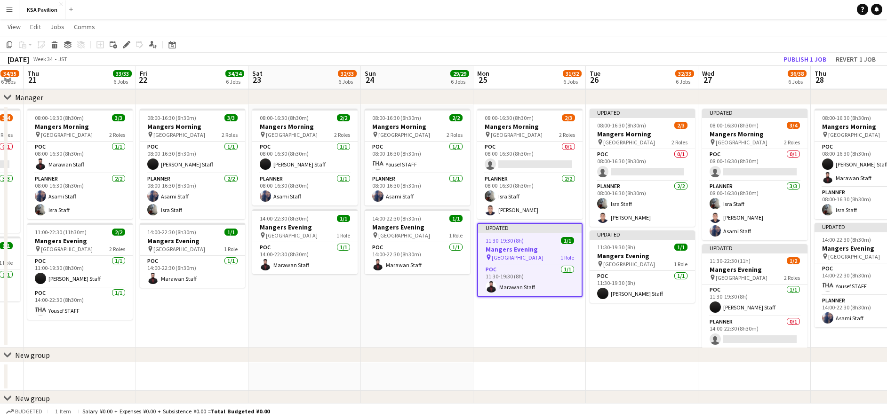
scroll to position [0, 314]
click at [616, 246] on span "11:30-19:30 (8h)" at bounding box center [616, 247] width 38 height 7
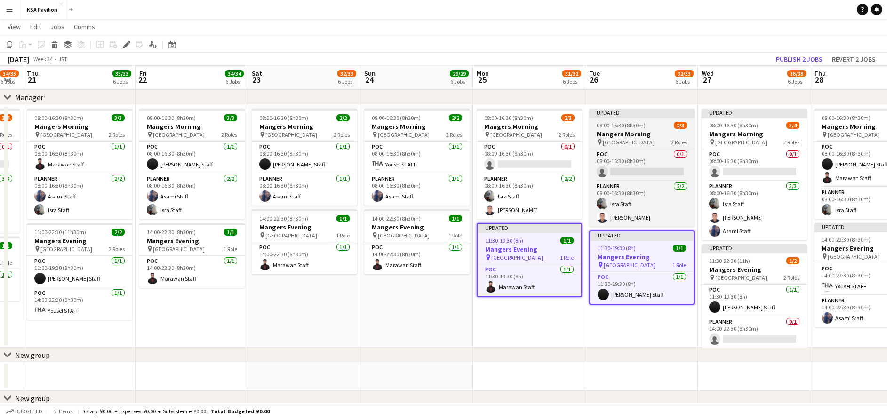
click at [632, 118] on app-job-card "Updated 08:00-16:30 (8h30m) 2/3 Mangers Morning pin Osaka 2 Roles POC 0/1 08:00…" at bounding box center [641, 168] width 105 height 118
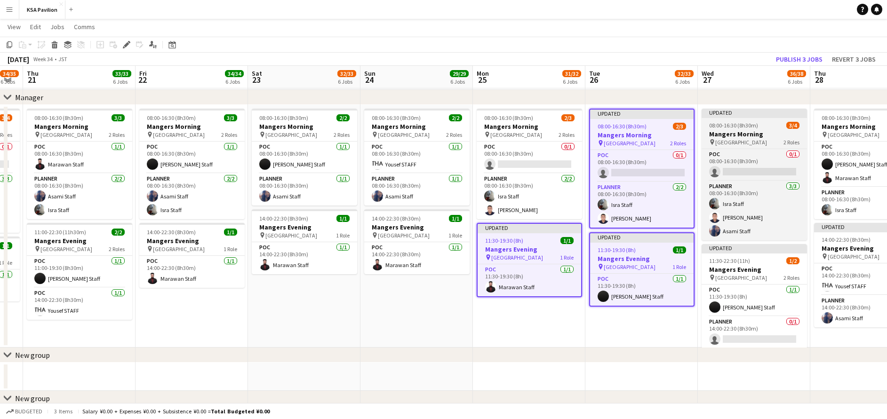
click at [725, 126] on span "08:00-16:30 (8h30m)" at bounding box center [733, 125] width 49 height 7
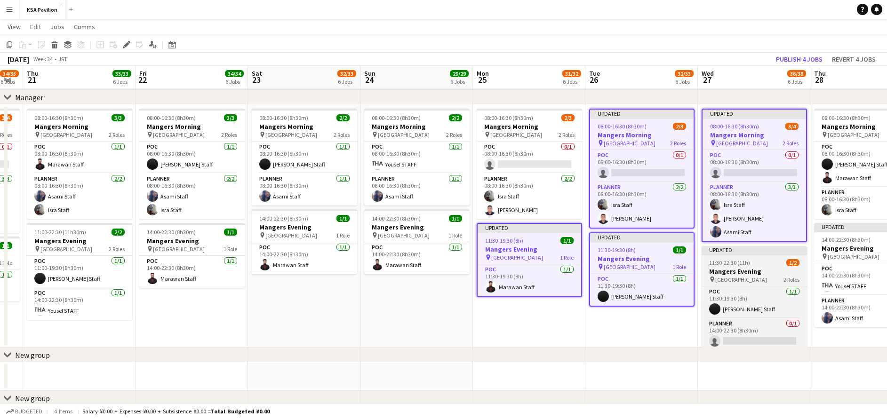
click at [741, 263] on span "11:30-22:30 (11h)" at bounding box center [729, 262] width 41 height 7
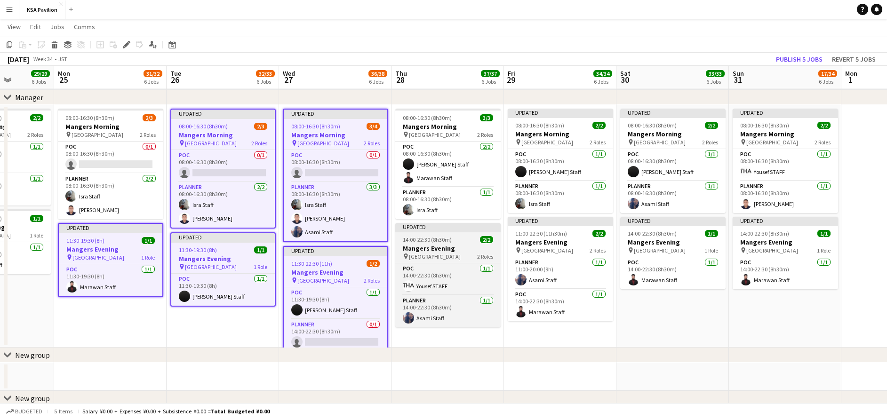
scroll to position [0, 285]
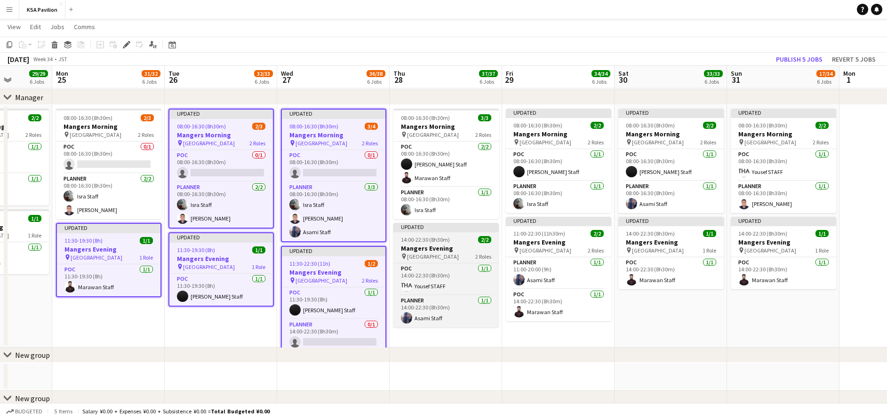
click at [446, 241] on span "14:00-22:30 (8h30m)" at bounding box center [425, 239] width 49 height 7
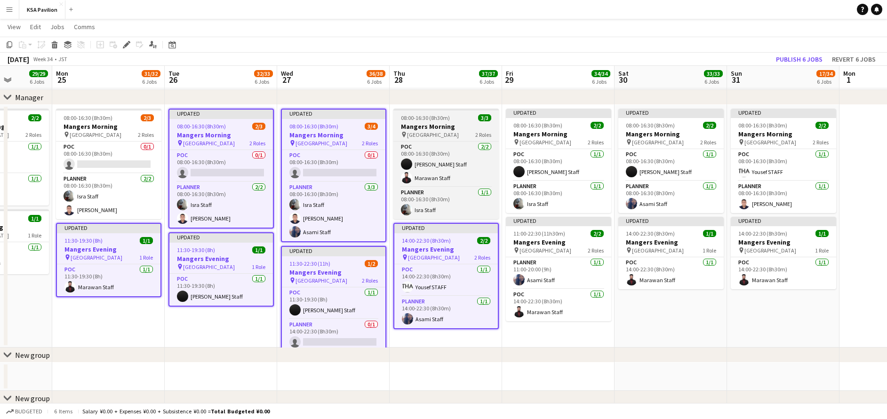
click at [436, 118] on span "08:00-16:30 (8h30m)" at bounding box center [425, 117] width 49 height 7
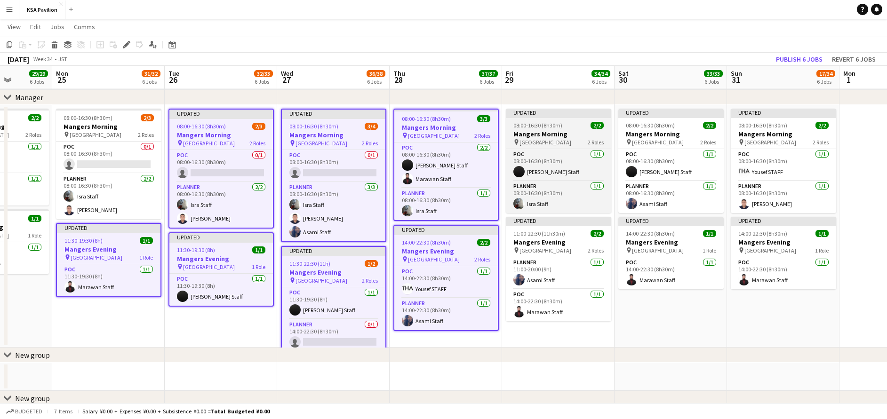
click at [525, 125] on span "08:00-16:30 (8h30m)" at bounding box center [538, 125] width 49 height 7
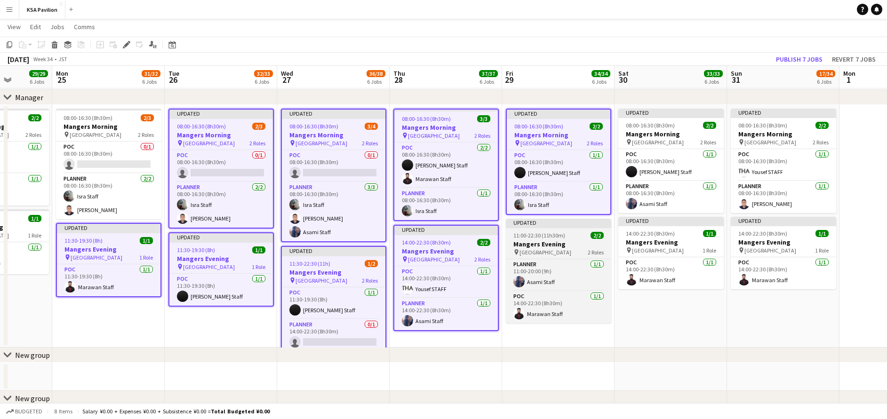
click at [547, 245] on h3 "Mangers Evening" at bounding box center [558, 244] width 105 height 8
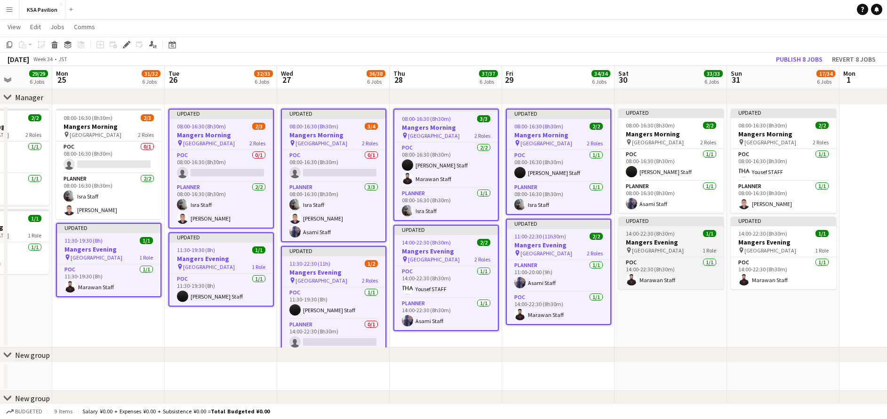
click at [659, 234] on span "14:00-22:30 (8h30m)" at bounding box center [650, 233] width 49 height 7
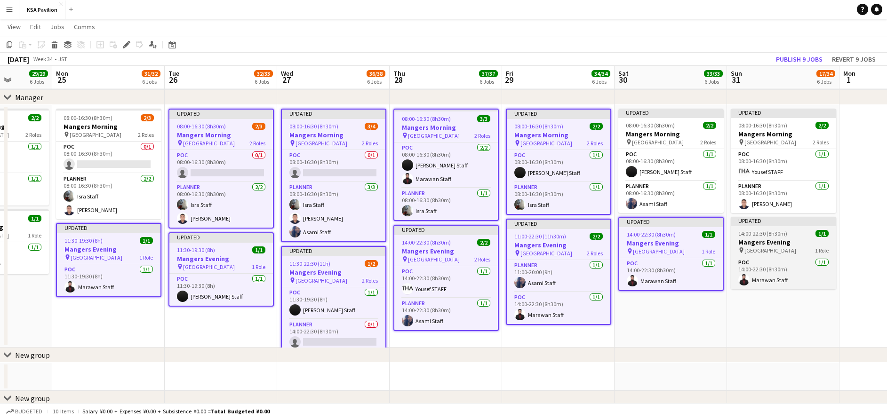
click at [757, 237] on app-job-card "Updated 14:00-22:30 (8h30m) 1/1 Mangers Evening pin Osaka 1 Role POC [DATE] 14:…" at bounding box center [783, 253] width 105 height 72
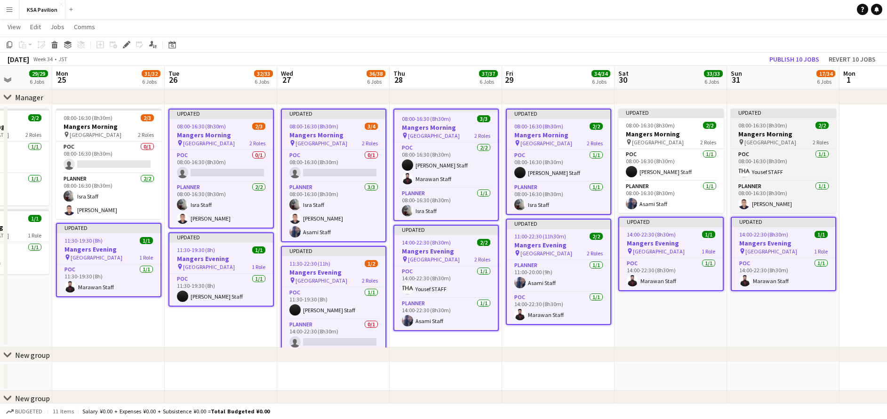
click at [747, 132] on h3 "Mangers Morning" at bounding box center [783, 134] width 105 height 8
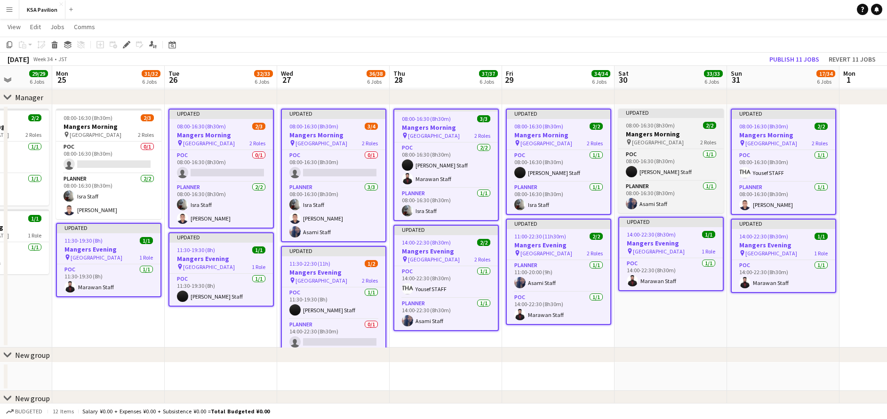
click at [675, 128] on div "08:00-16:30 (8h30m) 2/2" at bounding box center [671, 125] width 105 height 7
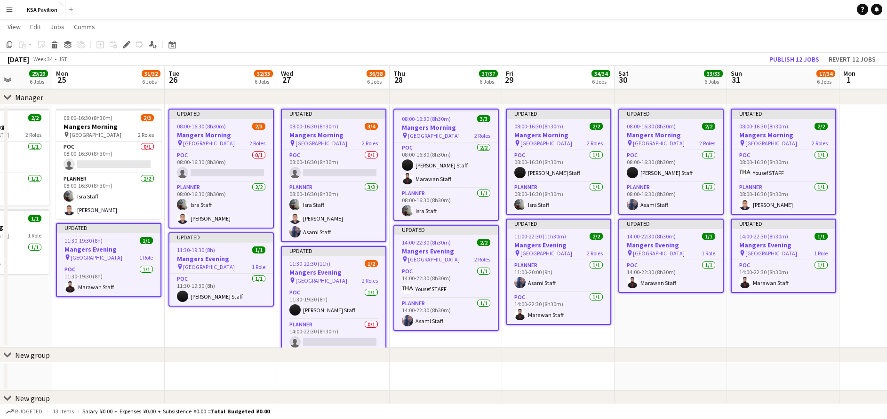
scroll to position [0, 286]
click at [786, 60] on button "Publish 12 jobs" at bounding box center [794, 59] width 57 height 12
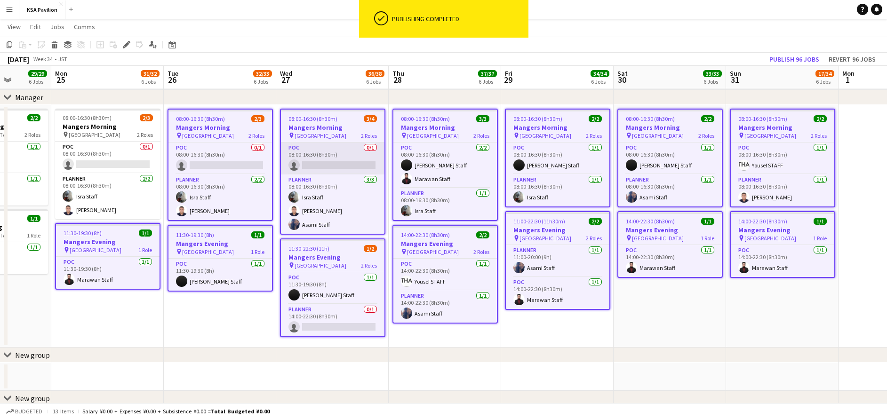
click at [358, 162] on app-card-role "POC 0/1 08:00-16:30 (8h30m) single-neutral-actions" at bounding box center [333, 159] width 104 height 32
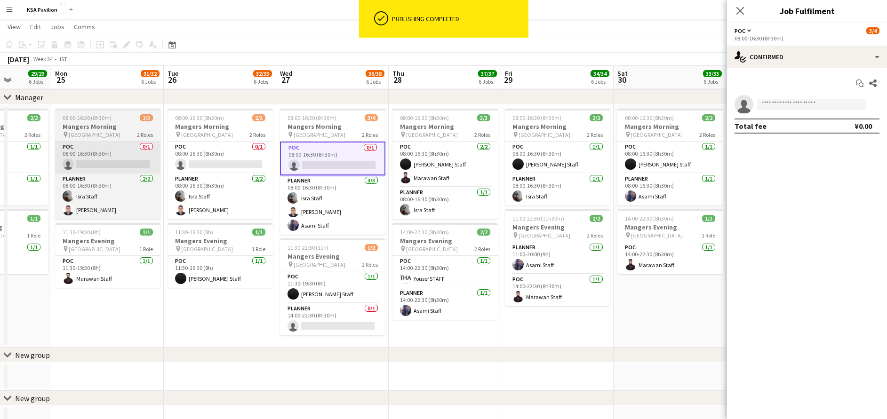
drag, startPoint x: 250, startPoint y: 154, endPoint x: 149, endPoint y: 153, distance: 101.7
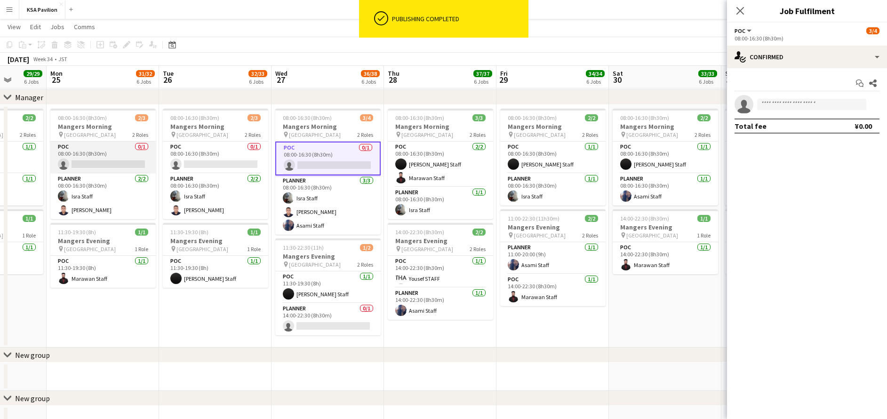
click at [114, 157] on app-card-role "POC 0/1 08:00-16:30 (8h30m) single-neutral-actions" at bounding box center [102, 158] width 105 height 32
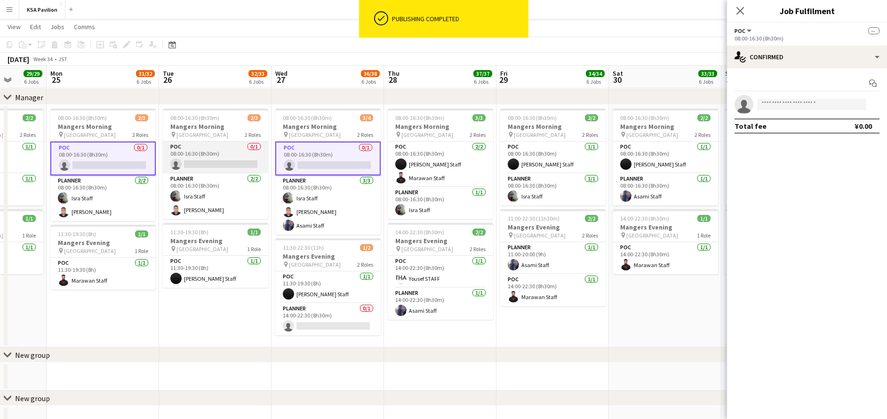
click at [225, 155] on app-card-role "POC 0/1 08:00-16:30 (8h30m) single-neutral-actions" at bounding box center [215, 158] width 105 height 32
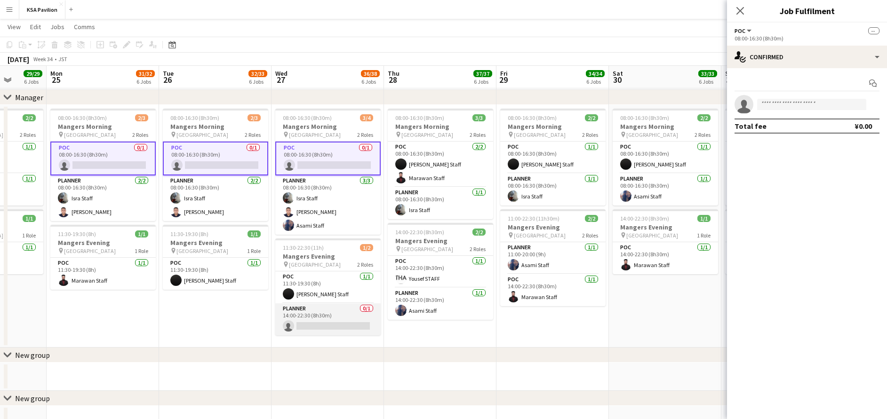
click at [331, 316] on app-card-role "Planner 0/1 14:00-22:30 (8h30m) single-neutral-actions" at bounding box center [327, 320] width 105 height 32
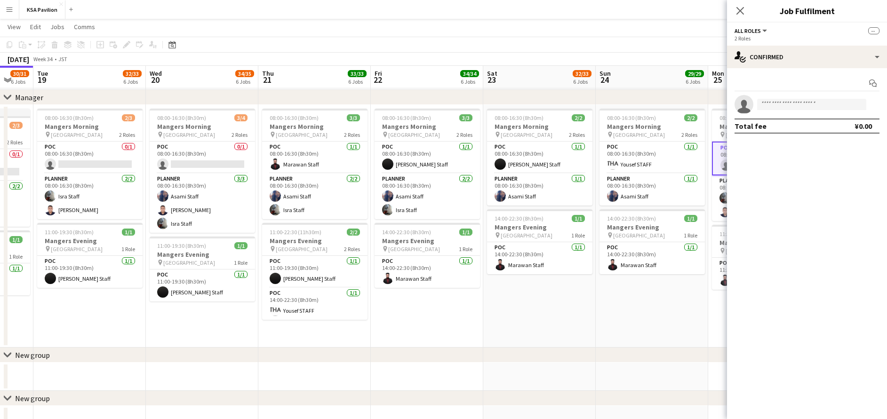
scroll to position [0, 295]
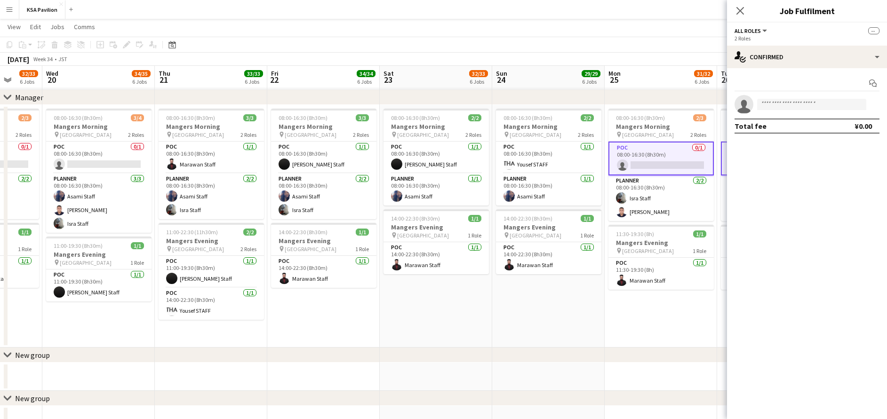
drag, startPoint x: 161, startPoint y: 322, endPoint x: 728, endPoint y: 276, distance: 568.1
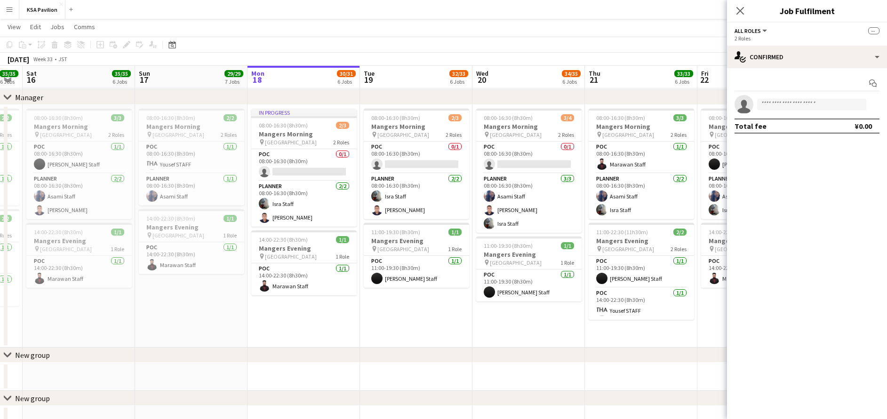
scroll to position [0, 193]
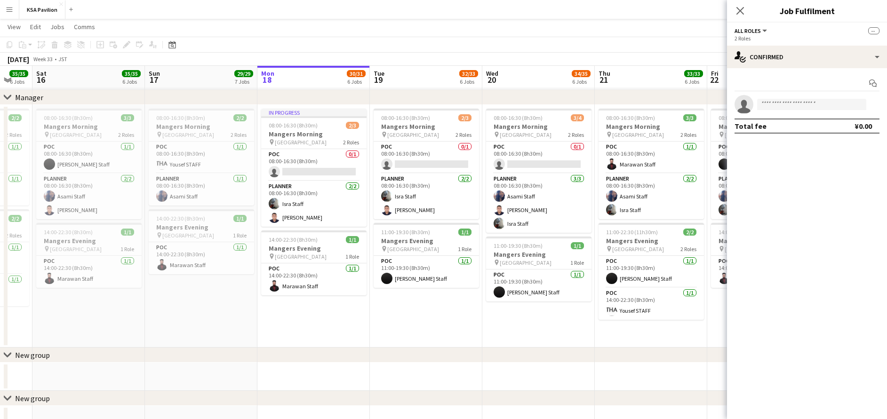
drag, startPoint x: 116, startPoint y: 324, endPoint x: 556, endPoint y: 296, distance: 441.0
click at [526, 159] on app-card-role "POC 0/1 08:00-16:30 (8h30m) single-neutral-actions" at bounding box center [538, 158] width 105 height 32
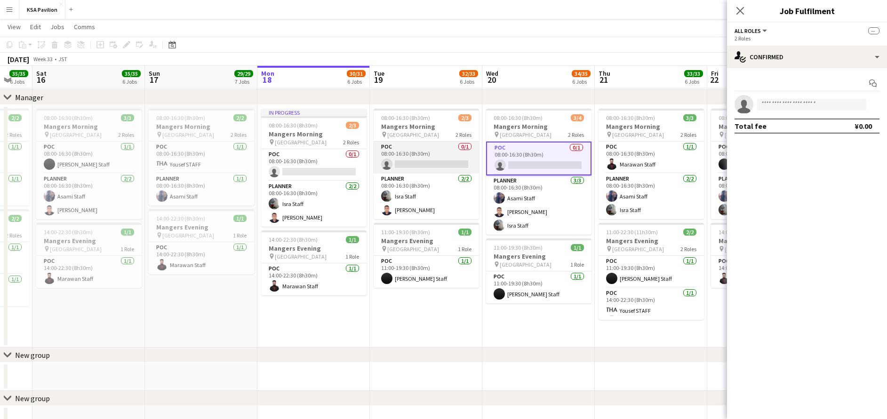
drag, startPoint x: 425, startPoint y: 156, endPoint x: 407, endPoint y: 161, distance: 18.2
click at [424, 156] on app-card-role "POC 0/1 08:00-16:30 (8h30m) single-neutral-actions" at bounding box center [426, 158] width 105 height 32
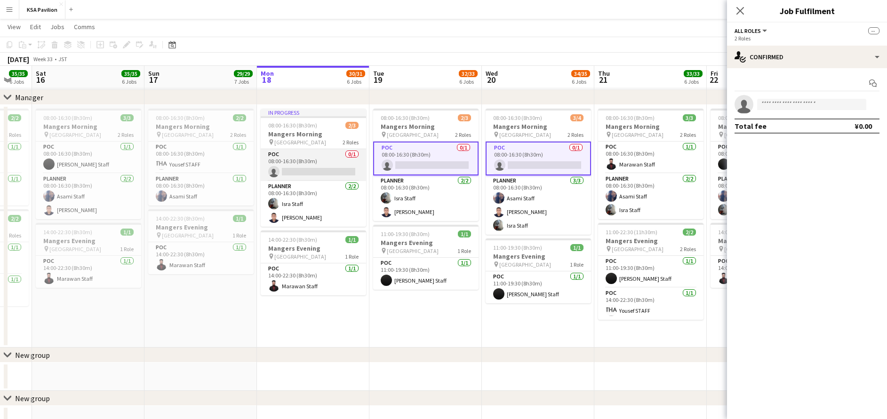
click at [313, 161] on app-card-role "POC 0/1 08:00-16:30 (8h30m) single-neutral-actions" at bounding box center [313, 165] width 105 height 32
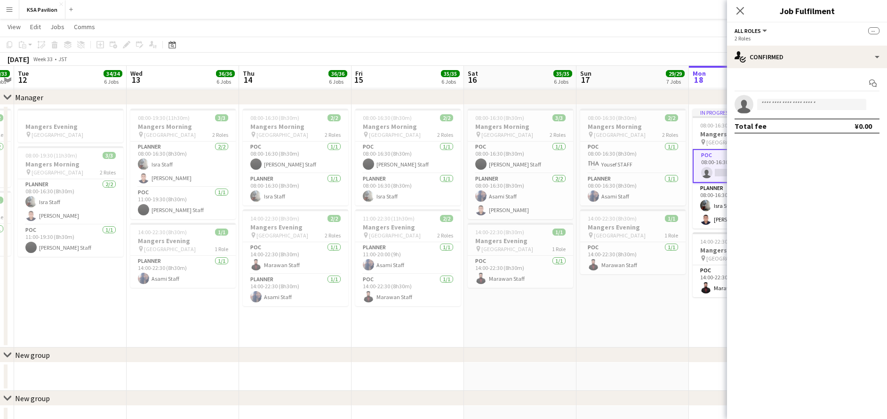
scroll to position [0, 207]
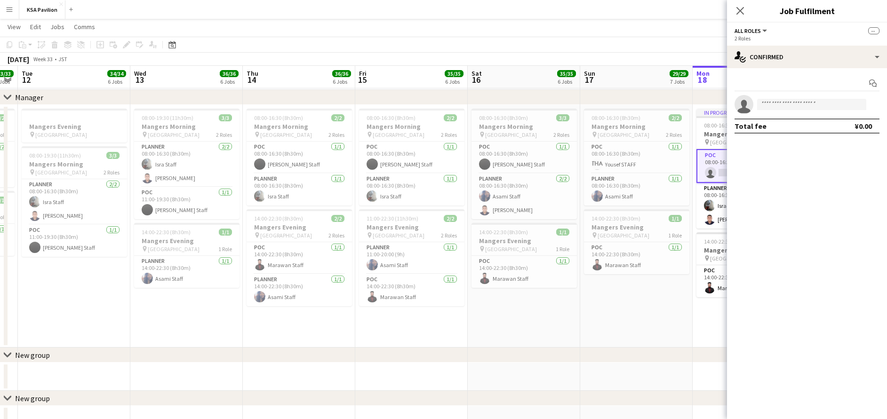
drag, startPoint x: 184, startPoint y: 331, endPoint x: 620, endPoint y: 290, distance: 437.8
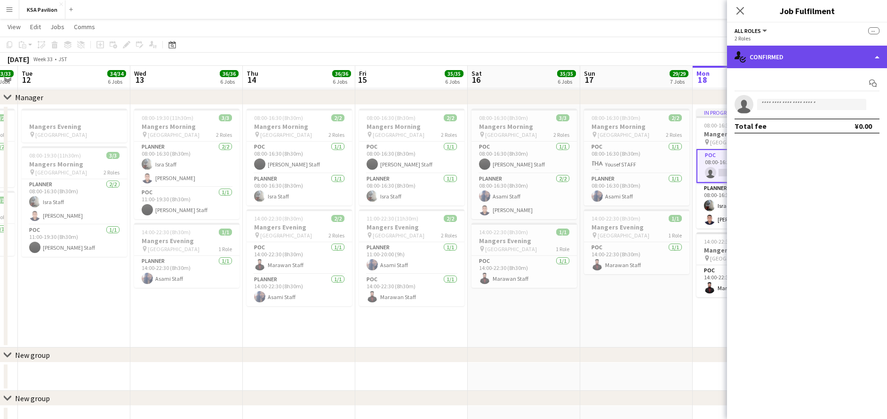
click at [817, 64] on div "single-neutral-actions-check-2 Confirmed" at bounding box center [807, 57] width 160 height 23
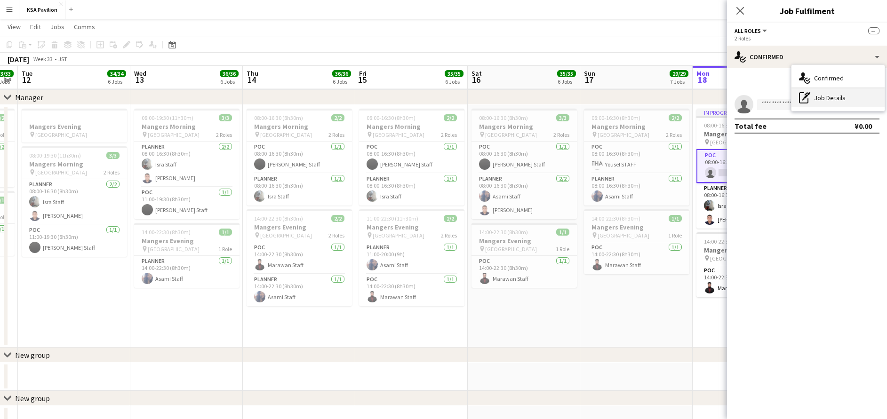
click at [817, 97] on div "pen-write Job Details" at bounding box center [838, 97] width 93 height 19
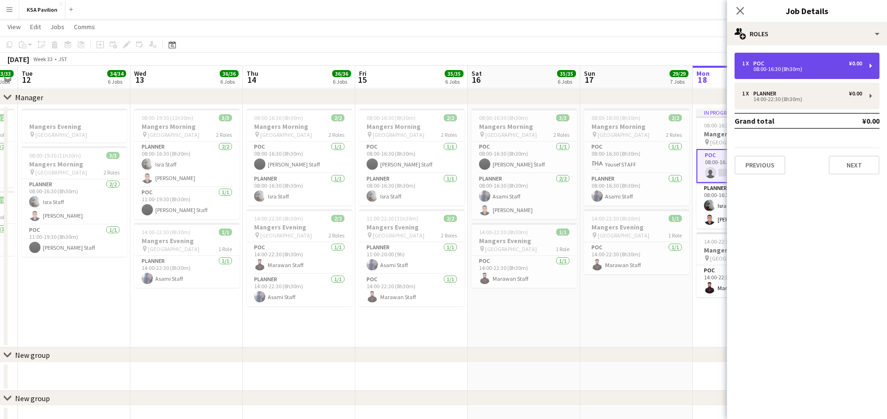
click at [786, 63] on div "1 x POC ¥0.00" at bounding box center [802, 63] width 120 height 7
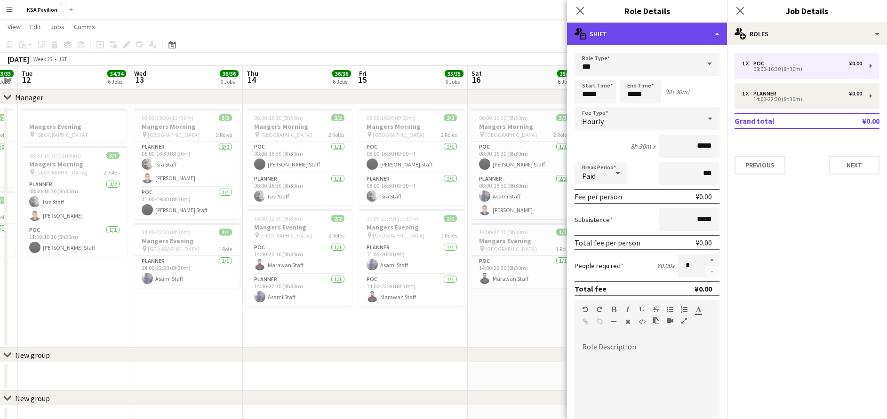
click at [656, 39] on div "multiple-actions-text Shift" at bounding box center [647, 34] width 160 height 23
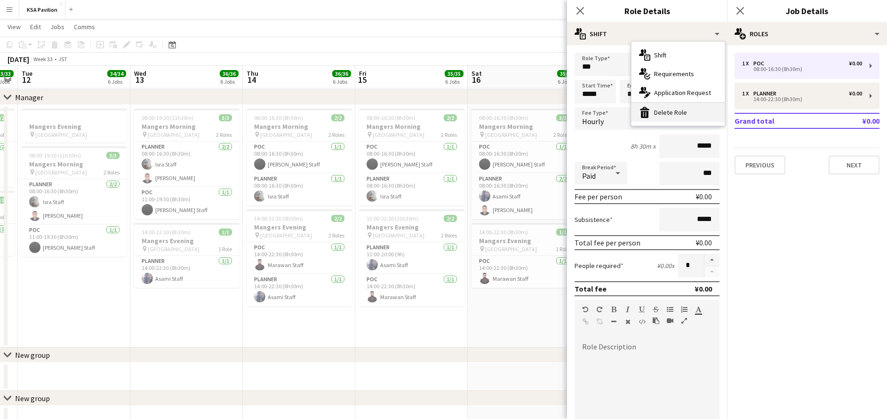
click at [666, 112] on div "bin-2 Delete Role" at bounding box center [678, 112] width 93 height 19
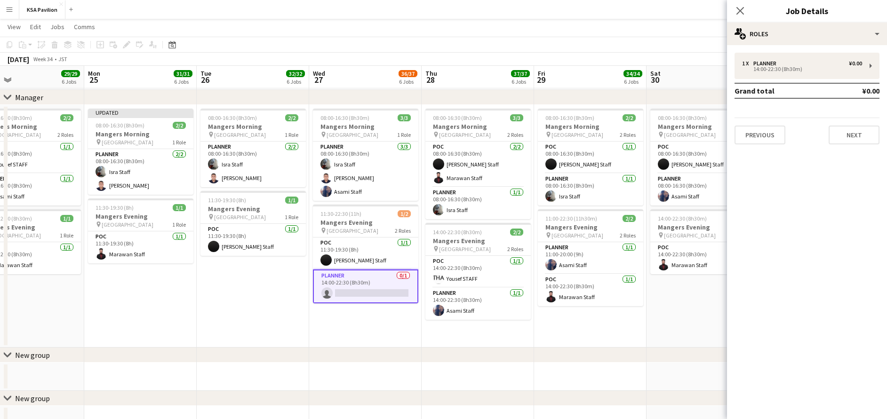
scroll to position [0, 372]
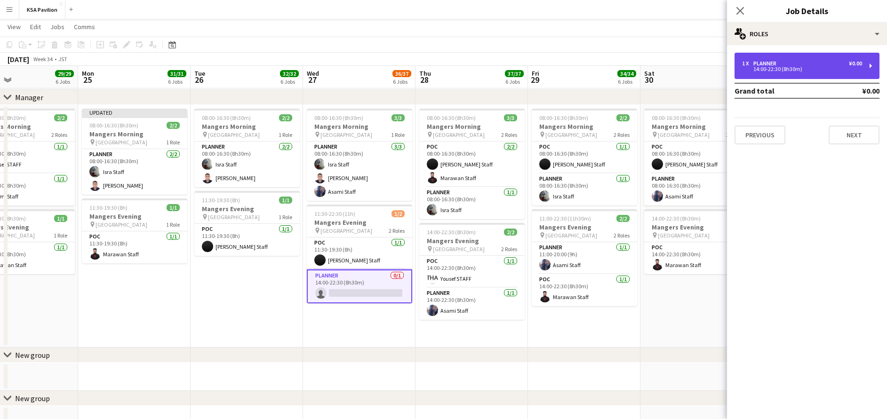
click at [780, 58] on div "1 x Planner ¥0.00 14:00-22:30 (8h30m)" at bounding box center [807, 66] width 145 height 26
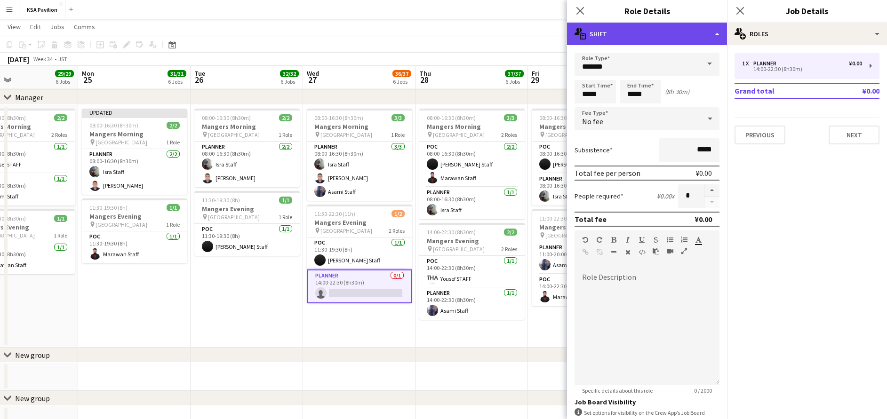
click at [702, 42] on div "multiple-actions-text Shift" at bounding box center [647, 34] width 160 height 23
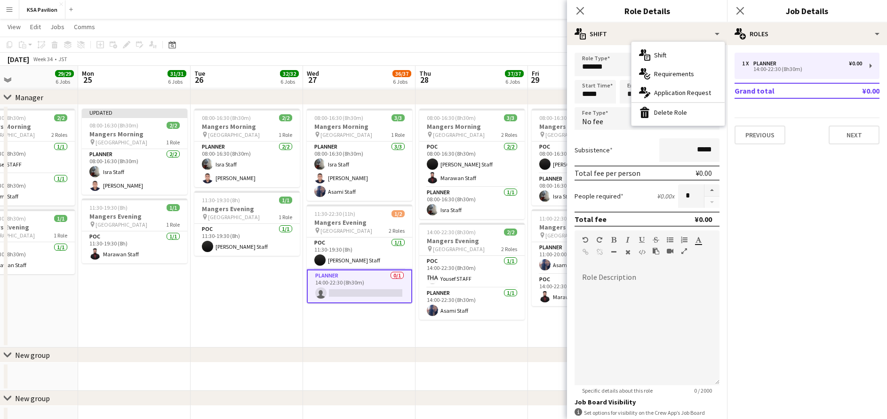
click at [684, 111] on div "bin-2 Delete Role" at bounding box center [678, 112] width 93 height 19
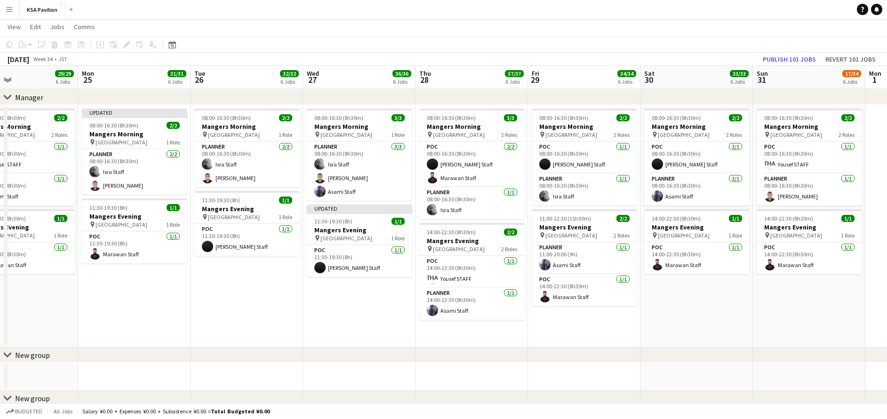
click at [512, 362] on div "chevron-right New group" at bounding box center [443, 355] width 887 height 15
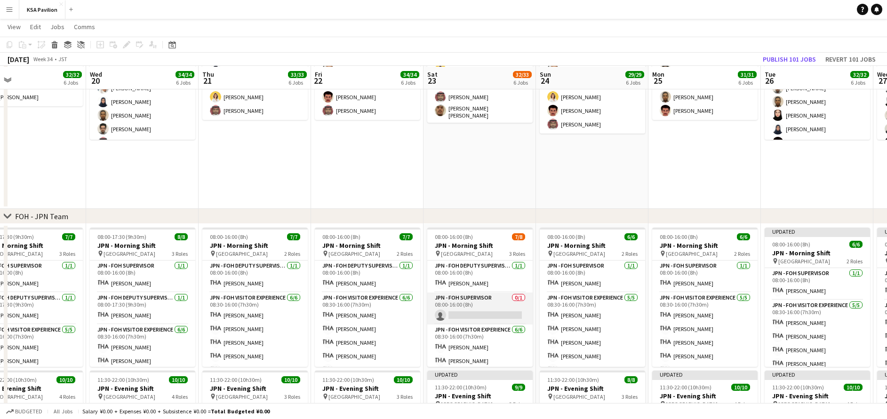
scroll to position [296, 0]
click at [489, 309] on app-card-role "JPN - FOH Supervisor 0/1 08:00-16:00 (8h) single-neutral-actions" at bounding box center [479, 308] width 105 height 32
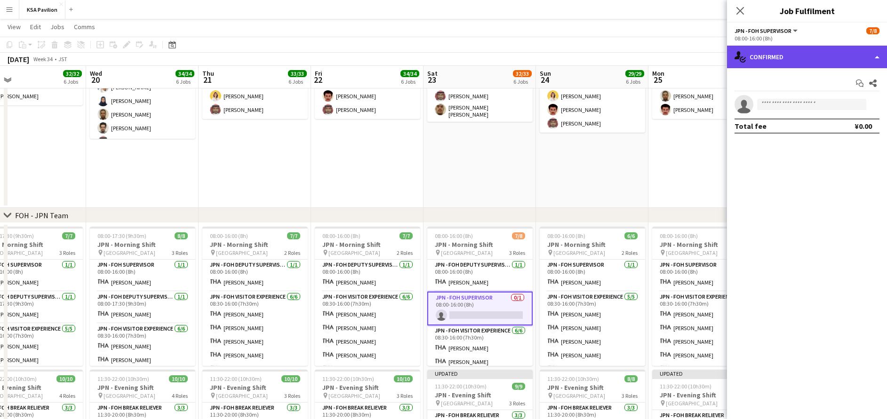
click at [812, 61] on div "single-neutral-actions-check-2 Confirmed" at bounding box center [807, 57] width 160 height 23
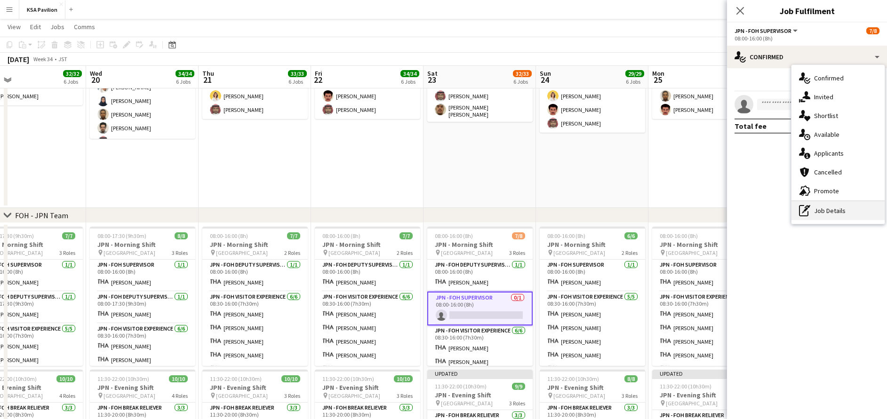
click at [831, 209] on div "pen-write Job Details" at bounding box center [838, 210] width 93 height 19
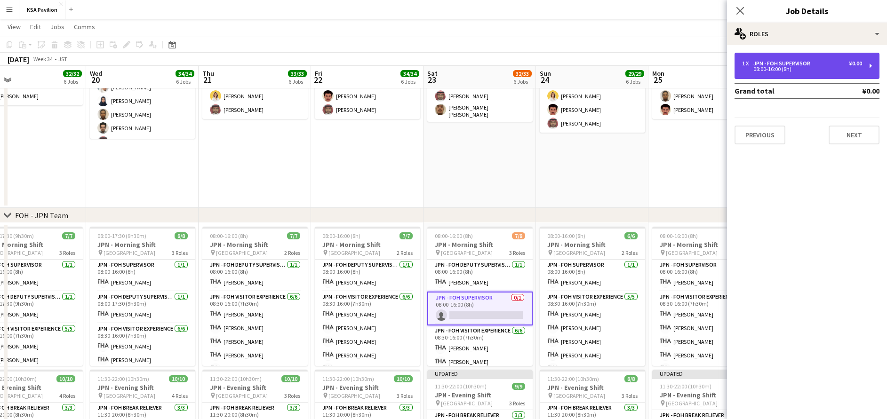
click at [794, 59] on div "1 x JPN - FOH Supervisor ¥0.00 08:00-16:00 (8h)" at bounding box center [807, 66] width 145 height 26
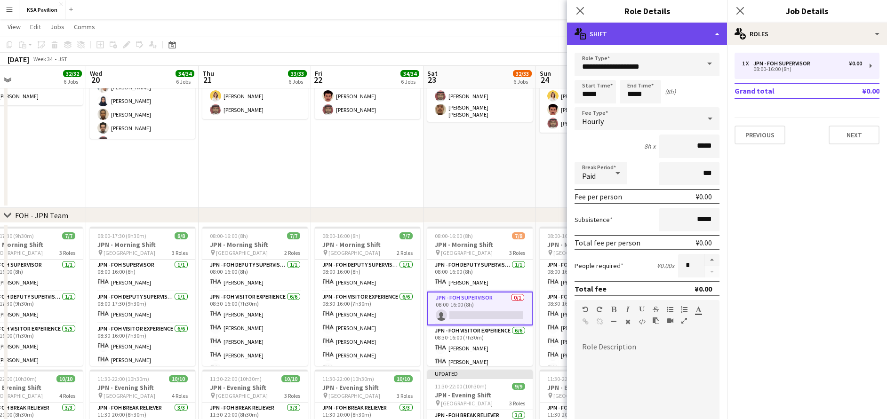
click at [670, 37] on div "multiple-actions-text Shift" at bounding box center [647, 34] width 160 height 23
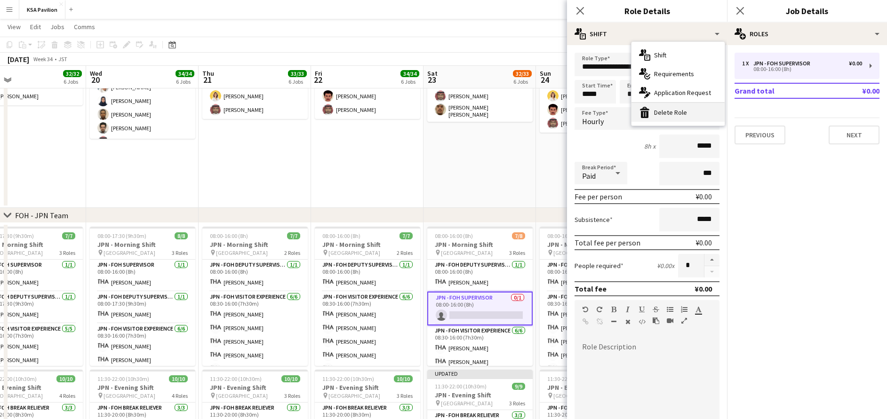
click at [684, 112] on div "bin-2 Delete Role" at bounding box center [678, 112] width 93 height 19
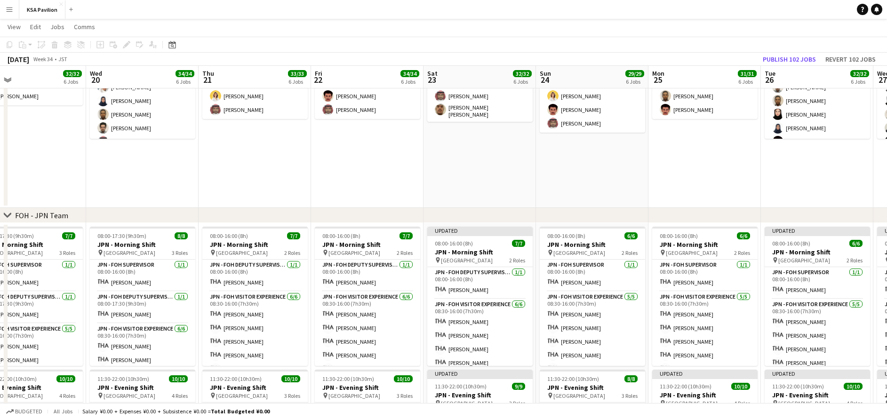
click at [490, 187] on app-date-cell "06:00-16:00 (10h) 8/8 KSA - Morning Shift pin [GEOGRAPHIC_DATA] 2 Roles Manager…" at bounding box center [480, 30] width 113 height 355
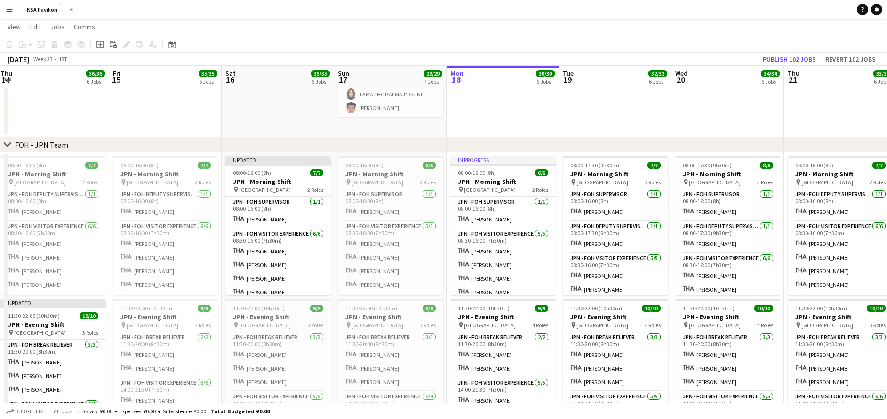
scroll to position [0, 301]
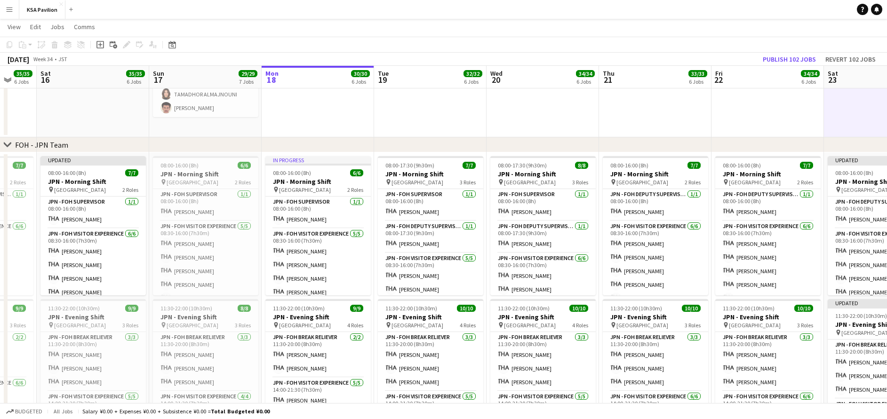
drag, startPoint x: 296, startPoint y: 100, endPoint x: 585, endPoint y: 72, distance: 290.4
click at [586, 72] on app-calendar-viewport "Wed 13 36/36 6 Jobs Thu 14 36/36 6 Jobs Fri 15 35/35 6 Jobs Sat 16 35/35 6 Jobs…" at bounding box center [443, 257] width 887 height 1175
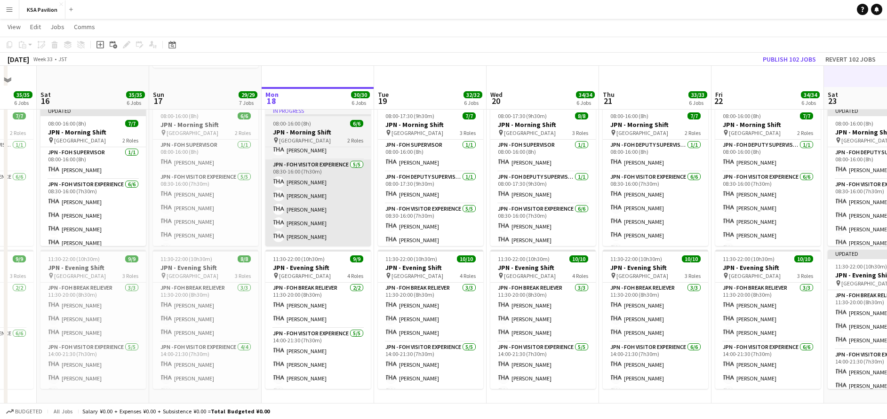
scroll to position [437, 0]
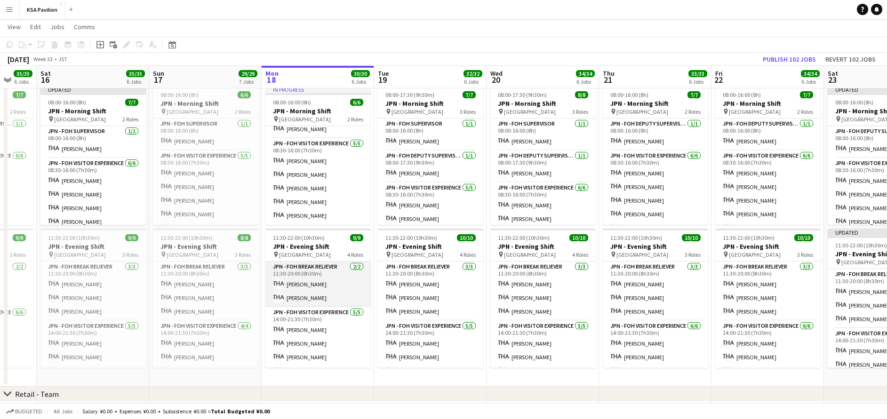
click at [293, 292] on app-card-role "JPN - FOH Break Reliever [DATE] 11:30-20:00 (8h30m) [PERSON_NAME] Mako [PERSON_…" at bounding box center [317, 285] width 105 height 46
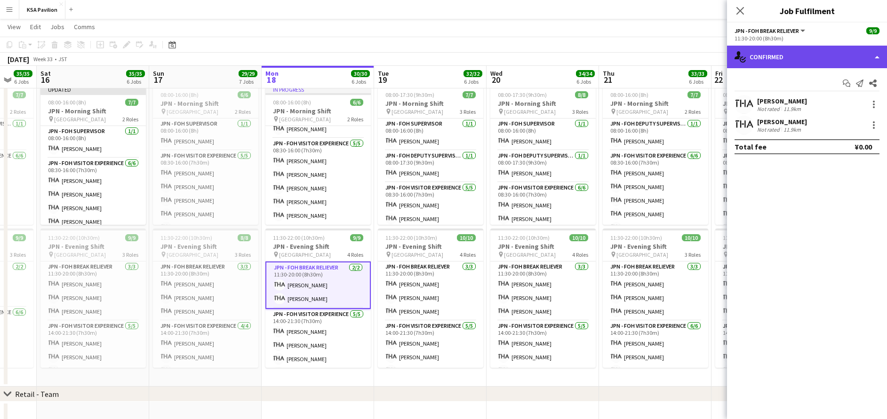
click at [831, 59] on div "single-neutral-actions-check-2 Confirmed" at bounding box center [807, 57] width 160 height 23
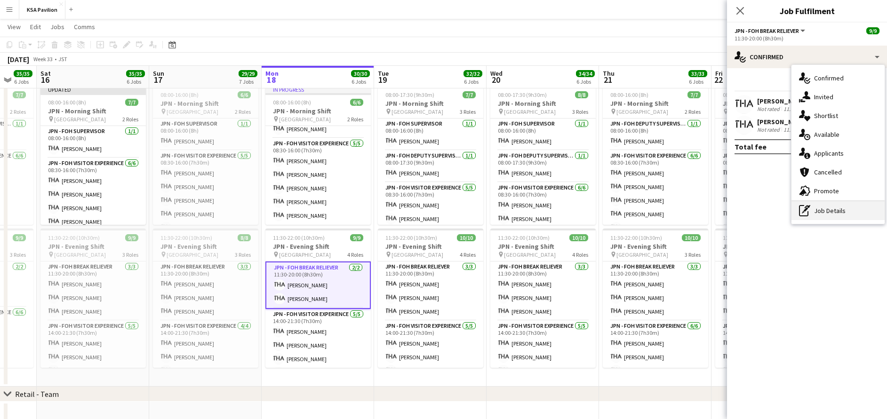
click at [823, 211] on div "pen-write Job Details" at bounding box center [838, 210] width 93 height 19
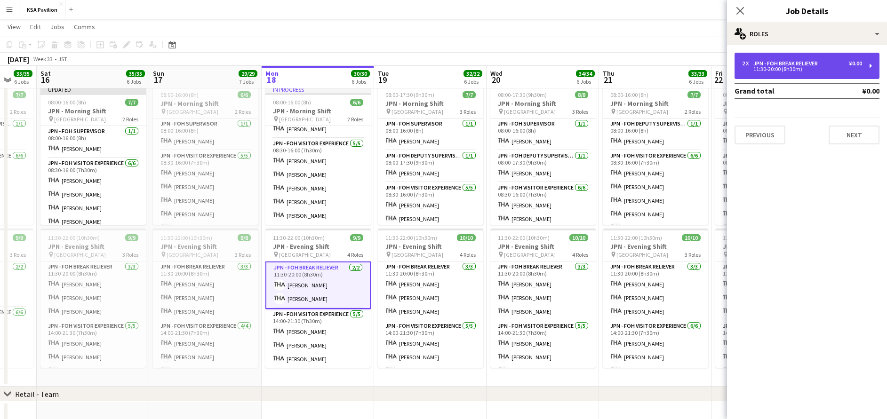
click at [800, 61] on div "JPN - FOH Break Reliever" at bounding box center [788, 63] width 68 height 7
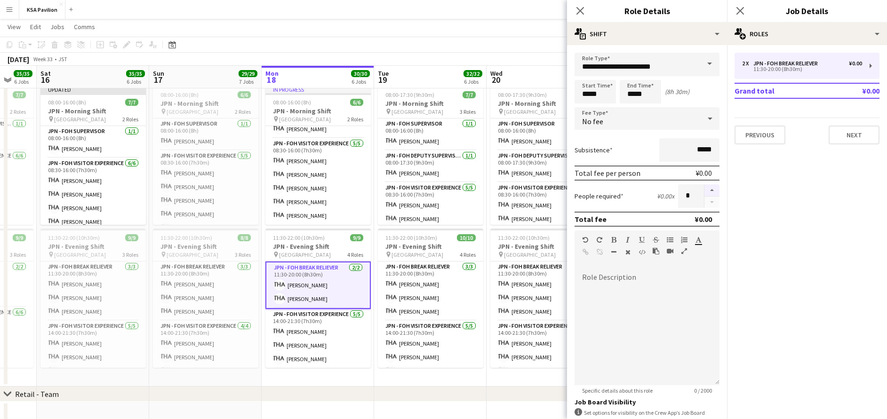
click at [705, 191] on button "button" at bounding box center [712, 191] width 15 height 12
type input "*"
click at [340, 369] on app-date-cell "In progress 08:00-16:00 (8h) 6/6 JPN - Morning Shift pin [GEOGRAPHIC_DATA] 2 Ro…" at bounding box center [318, 234] width 113 height 305
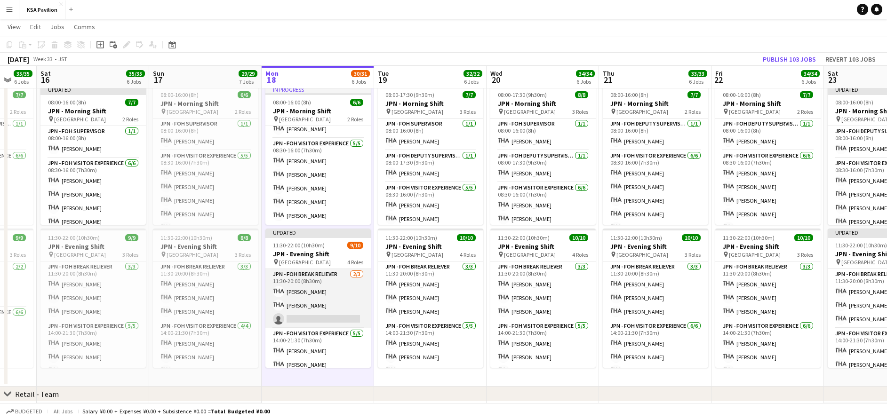
click at [320, 300] on app-card-role "JPN - FOH Break Reliever [DATE] 11:30-20:00 (8h30m) [PERSON_NAME] Mako [PERSON_…" at bounding box center [317, 298] width 105 height 59
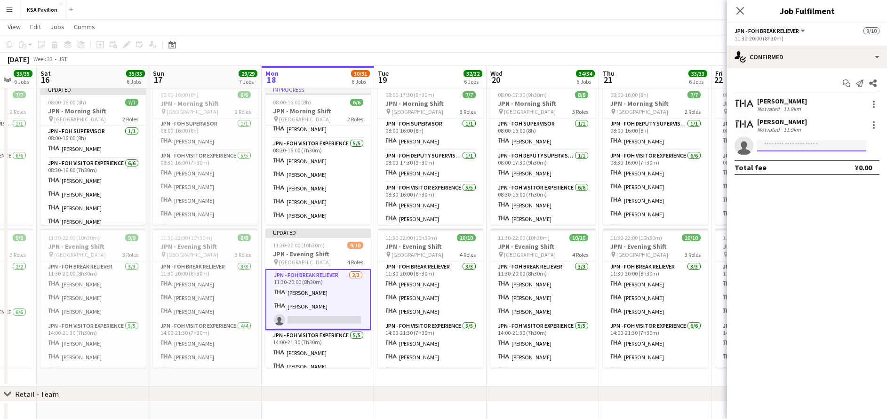
click at [818, 145] on input at bounding box center [811, 145] width 109 height 11
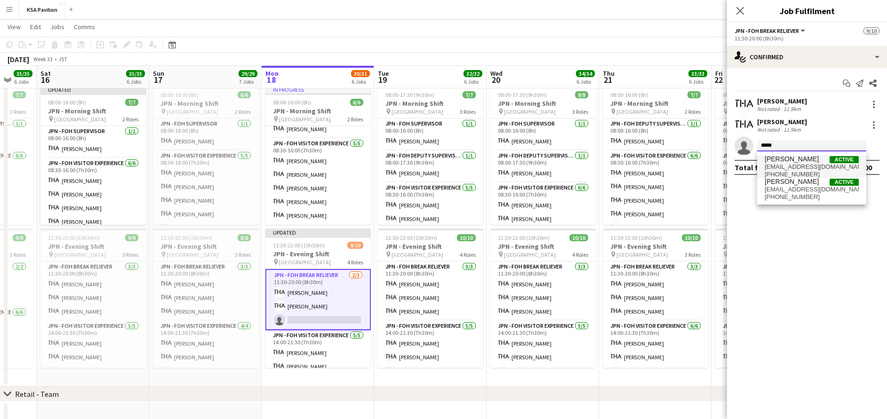
type input "*****"
click at [817, 163] on span "[EMAIL_ADDRESS][DOMAIN_NAME]" at bounding box center [812, 167] width 94 height 8
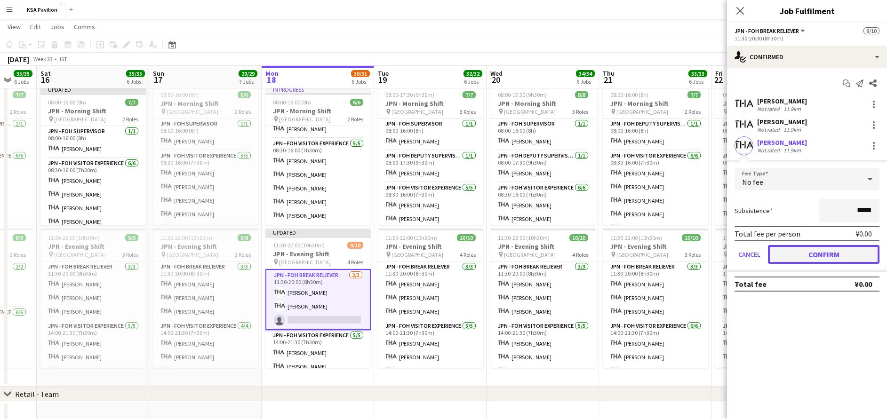
click at [805, 252] on button "Confirm" at bounding box center [824, 254] width 112 height 19
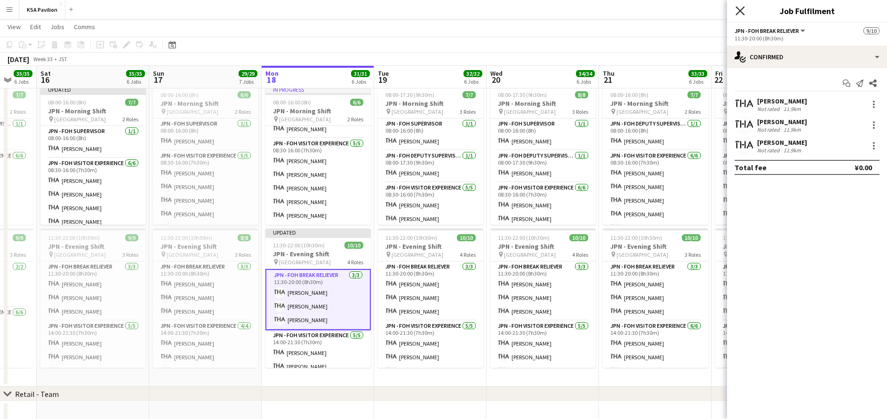
click at [739, 8] on icon "Close pop-in" at bounding box center [740, 10] width 9 height 9
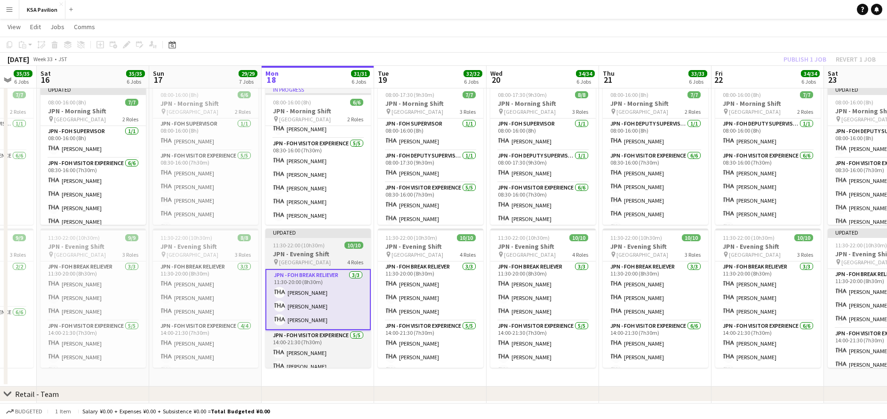
click at [319, 249] on span "11:30-22:00 (10h30m)" at bounding box center [299, 245] width 52 height 7
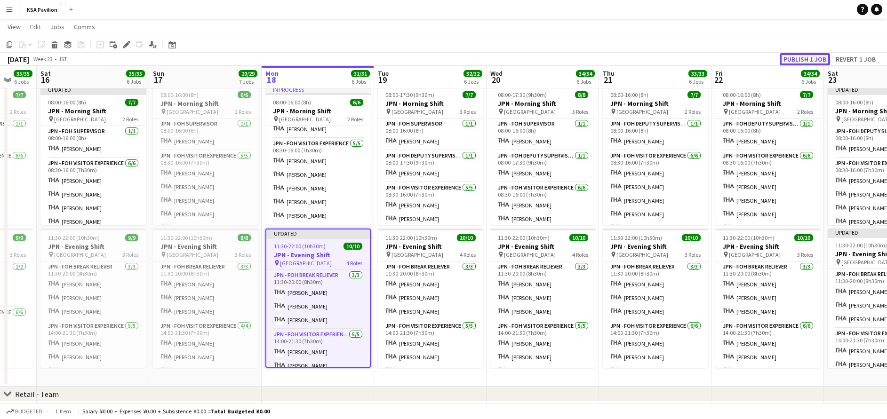
click at [804, 62] on button "Publish 1 job" at bounding box center [805, 59] width 50 height 12
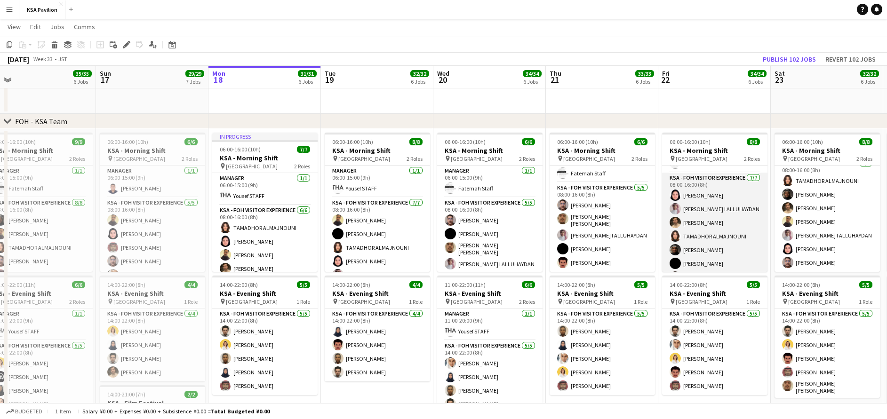
scroll to position [42, 0]
click at [717, 234] on app-card-role "KSA - FOH Visitor Experience [DATE] 08:00-16:00 (8h) [PERSON_NAME] I [PERSON_NA…" at bounding box center [714, 215] width 105 height 114
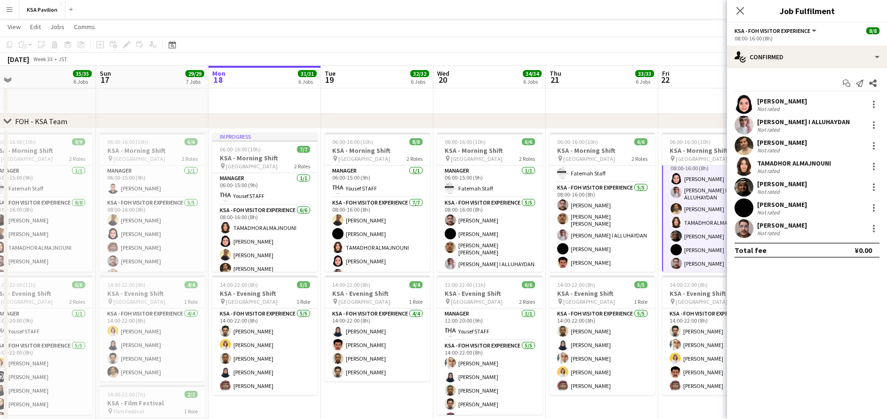
scroll to position [43, 0]
click at [873, 145] on div at bounding box center [873, 145] width 11 height 11
click at [843, 250] on span "Remove" at bounding box center [843, 253] width 58 height 8
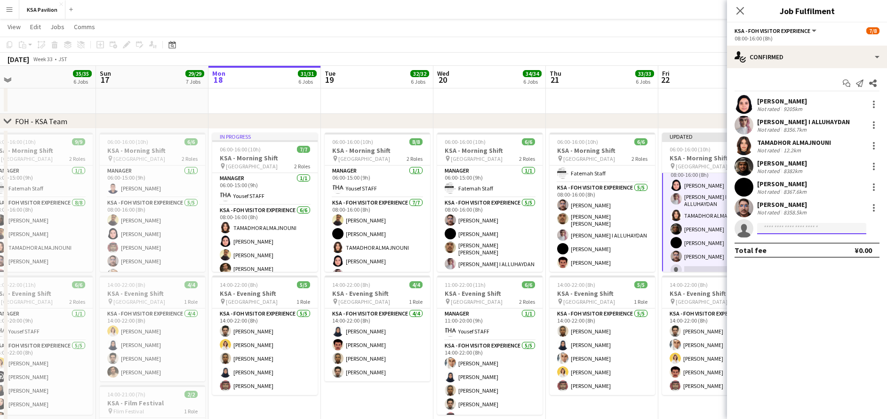
click at [812, 231] on input at bounding box center [811, 228] width 109 height 11
type input "*****"
click at [793, 249] on span "[EMAIL_ADDRESS][DOMAIN_NAME]" at bounding box center [812, 250] width 94 height 8
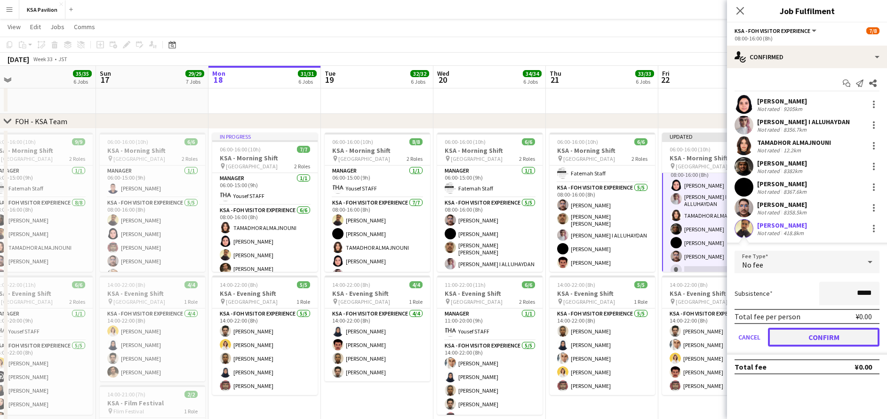
click at [833, 338] on button "Confirm" at bounding box center [824, 337] width 112 height 19
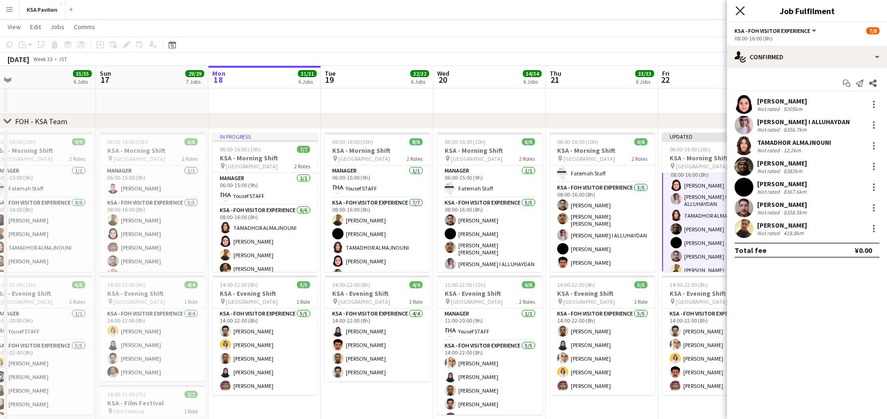
click at [740, 13] on icon "Close pop-in" at bounding box center [740, 10] width 9 height 9
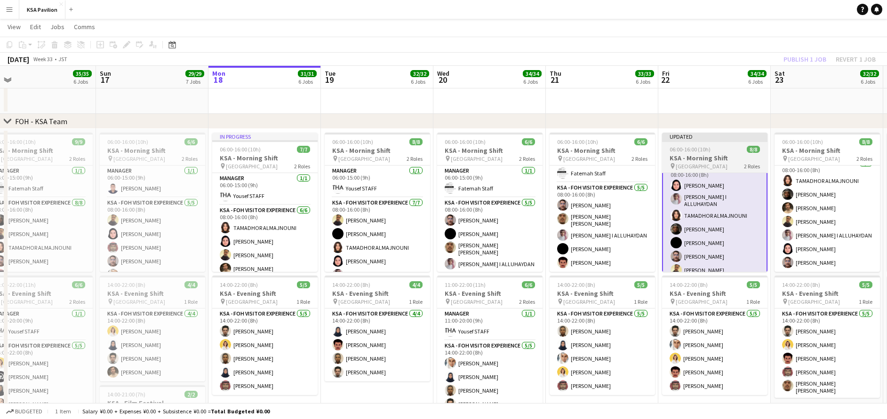
click at [718, 139] on div "Updated" at bounding box center [714, 137] width 105 height 8
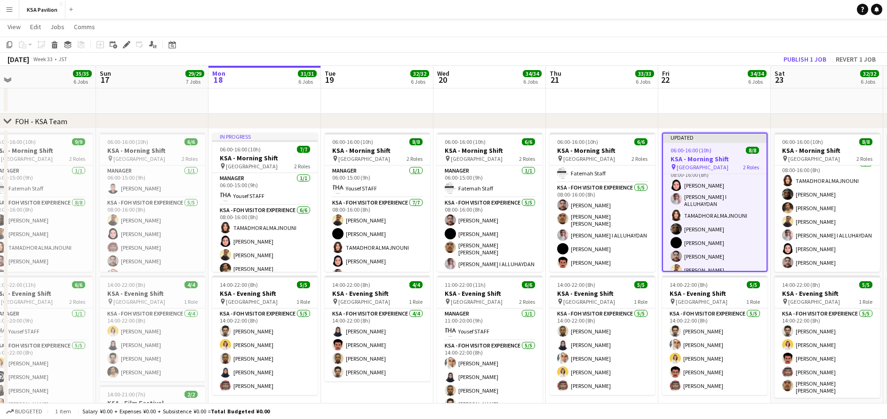
scroll to position [42, 0]
click at [802, 60] on button "Publish 1 job" at bounding box center [805, 59] width 50 height 12
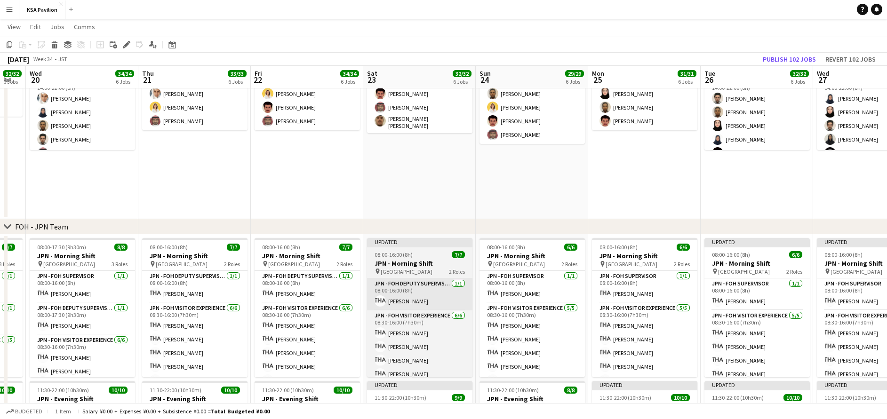
scroll to position [0, 313]
